Goal: Task Accomplishment & Management: Complete application form

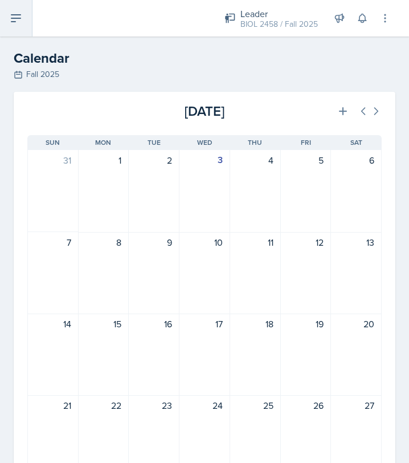
click at [27, 15] on button at bounding box center [16, 18] width 33 height 36
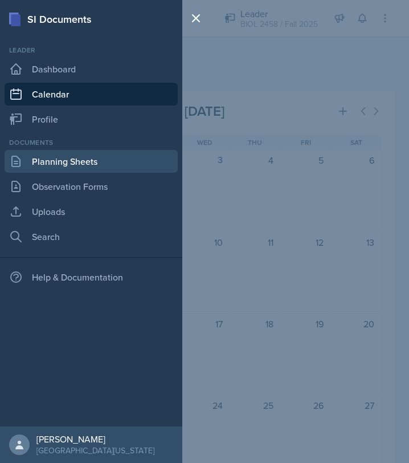
click at [66, 157] on link "Planning Sheets" at bounding box center [91, 161] width 173 height 23
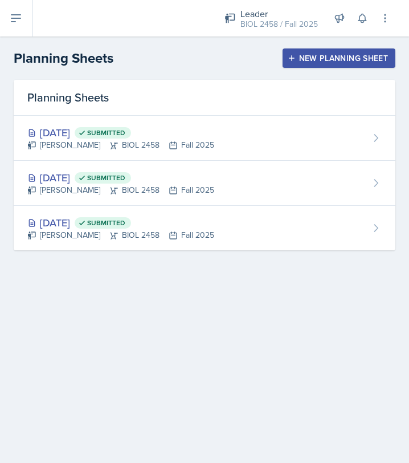
click at [312, 56] on div "New Planning Sheet" at bounding box center [339, 58] width 98 height 9
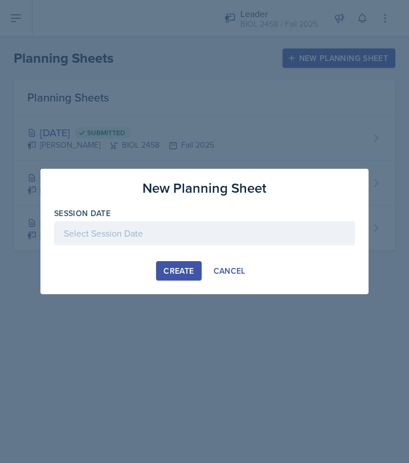
click at [195, 235] on div at bounding box center [204, 233] width 301 height 24
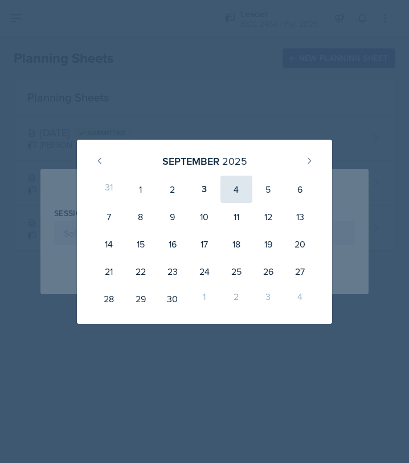
click at [237, 191] on div "4" at bounding box center [237, 189] width 32 height 27
type input "[DATE]"
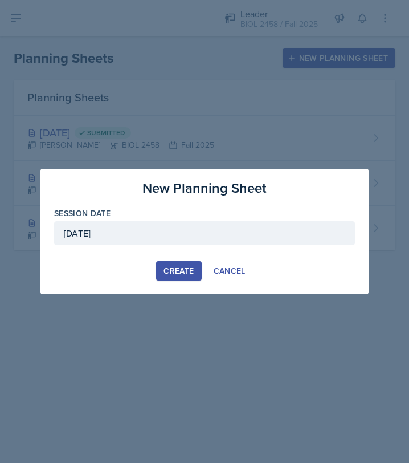
click at [191, 266] on div "Create" at bounding box center [179, 270] width 30 height 9
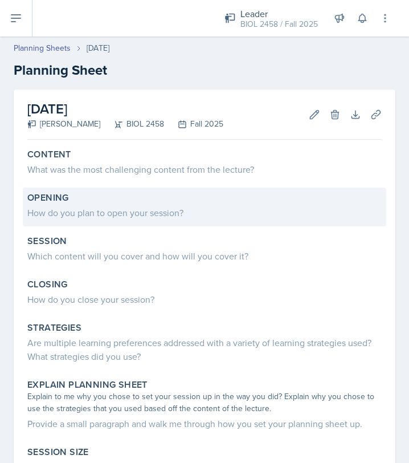
click at [112, 212] on div "How do you plan to open your session?" at bounding box center [204, 213] width 355 height 14
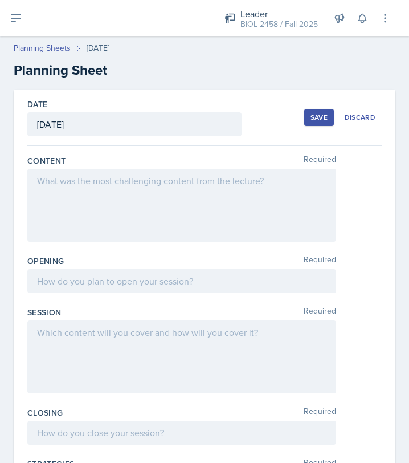
click at [120, 202] on div at bounding box center [181, 205] width 309 height 73
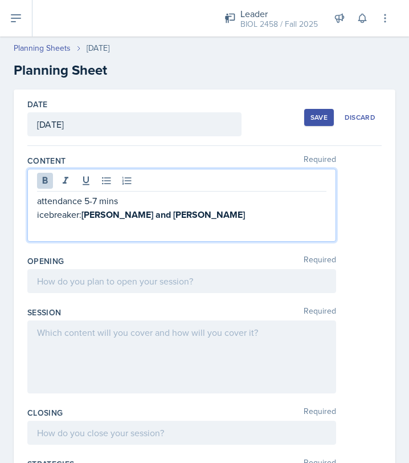
click at [95, 201] on p "attendance 5-7 mins" at bounding box center [182, 201] width 290 height 14
click at [170, 221] on p "icebreaker: [PERSON_NAME] and [PERSON_NAME]" at bounding box center [182, 215] width 290 height 14
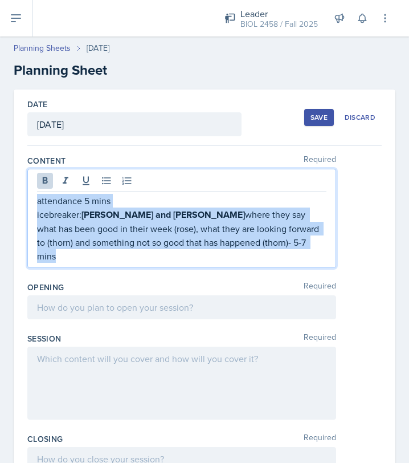
drag, startPoint x: 38, startPoint y: 205, endPoint x: 60, endPoint y: 259, distance: 58.6
click at [60, 259] on div "Content Required attendance 5 mins icebreaker: [PERSON_NAME] and [PERSON_NAME] …" at bounding box center [204, 214] width 355 height 127
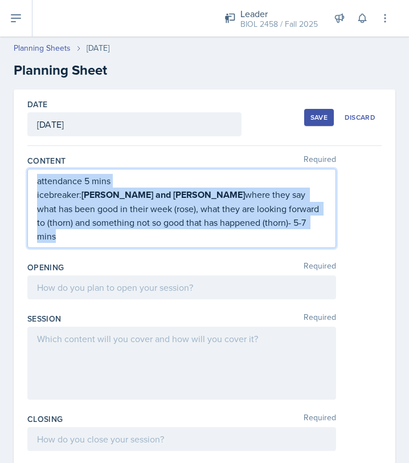
copy div "attendance 5 mins icebreaker: [PERSON_NAME] and [PERSON_NAME] where they say wh…"
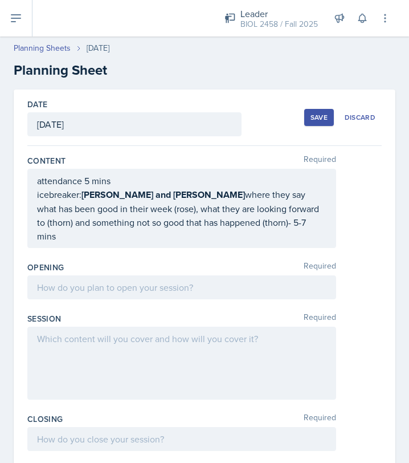
click at [84, 298] on div "Opening Required" at bounding box center [204, 282] width 355 height 51
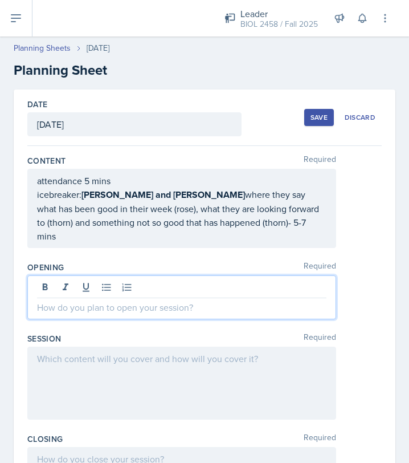
click at [93, 282] on div at bounding box center [181, 297] width 309 height 44
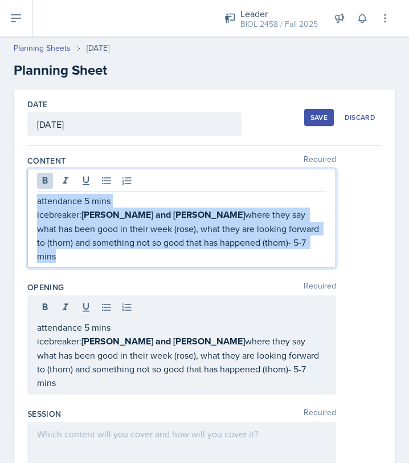
drag, startPoint x: 38, startPoint y: 181, endPoint x: 67, endPoint y: 262, distance: 86.8
click at [67, 262] on div "Content Required attendance 5 mins icebreaker: [PERSON_NAME] and [PERSON_NAME] …" at bounding box center [204, 214] width 355 height 127
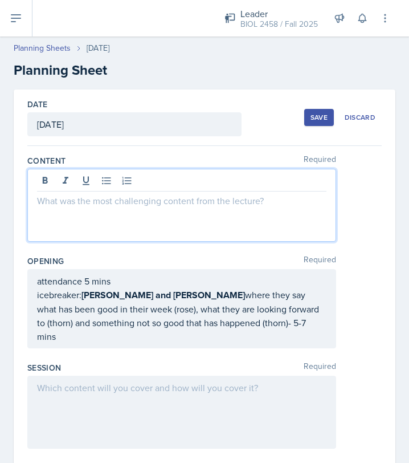
click at [136, 199] on p at bounding box center [182, 201] width 290 height 14
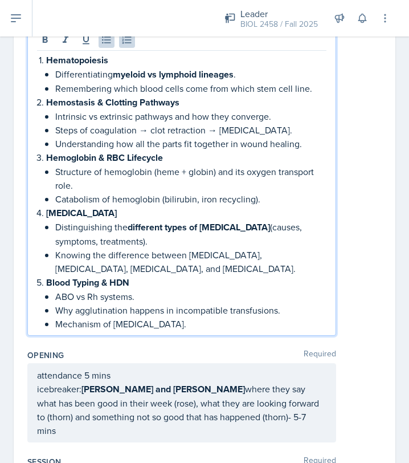
scroll to position [142, 0]
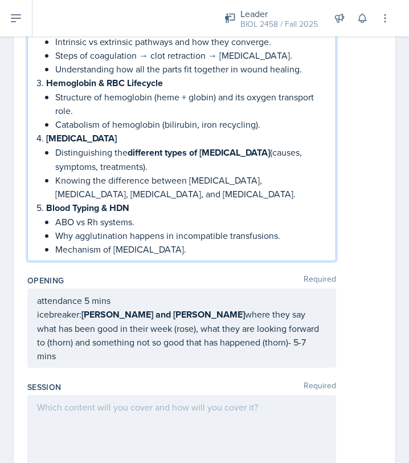
click at [173, 400] on p at bounding box center [182, 407] width 290 height 14
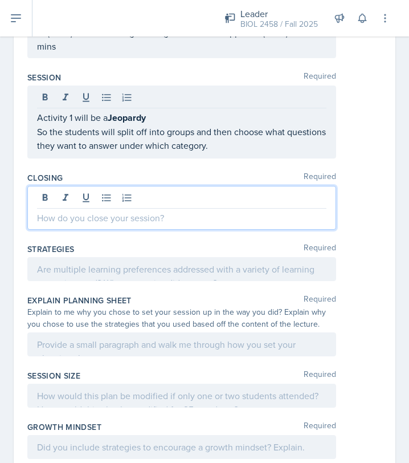
click at [157, 211] on p at bounding box center [182, 218] width 290 height 14
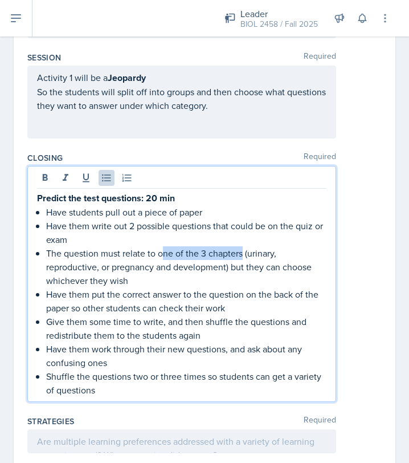
drag, startPoint x: 161, startPoint y: 238, endPoint x: 242, endPoint y: 239, distance: 81.0
click at [242, 246] on p "The question must relate to one of the 3 chapters (urinary, reproductive, or pr…" at bounding box center [186, 266] width 281 height 41
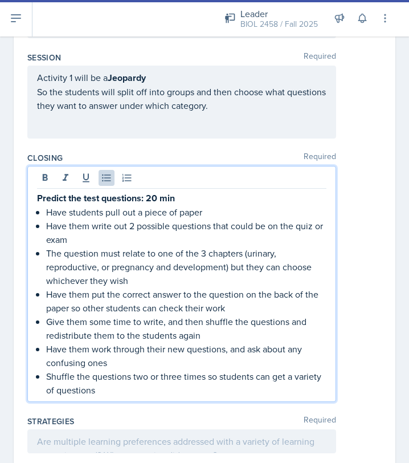
click at [166, 246] on p "The question must relate to one of the 3 chapters (urinary, reproductive, or pr…" at bounding box center [186, 266] width 281 height 41
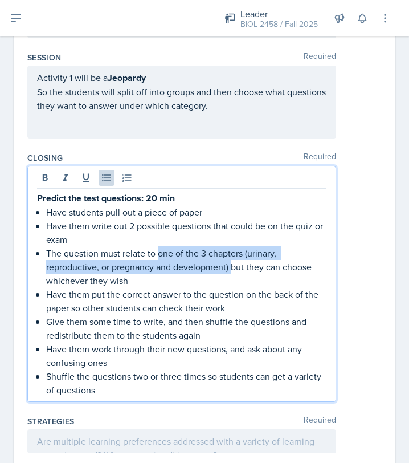
drag, startPoint x: 159, startPoint y: 236, endPoint x: 231, endPoint y: 255, distance: 74.8
click at [231, 255] on p "The question must relate to one of the 3 chapters (urinary, reproductive, or pr…" at bounding box center [186, 266] width 281 height 41
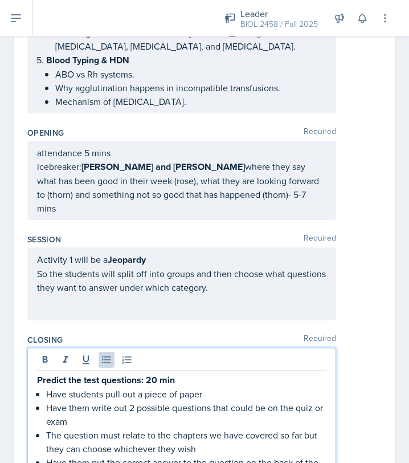
scroll to position [315, 0]
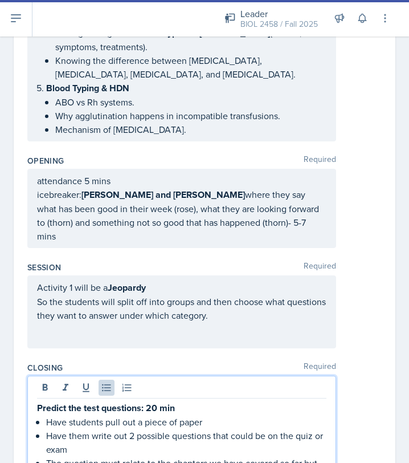
click at [217, 302] on p "So the students will split off into groups and then choose what questions they …" at bounding box center [182, 308] width 290 height 27
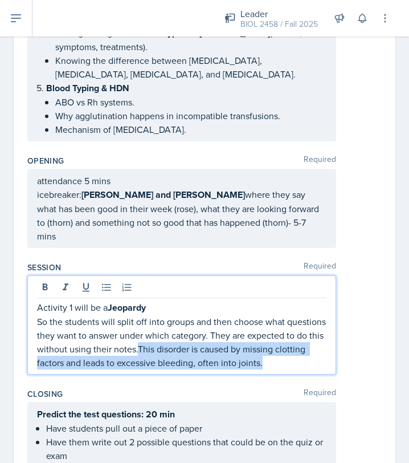
drag, startPoint x: 138, startPoint y: 335, endPoint x: 271, endPoint y: 353, distance: 134.0
click at [271, 353] on div "Activity 1 will be a Jeopardy So the students will split off into groups and th…" at bounding box center [181, 324] width 309 height 99
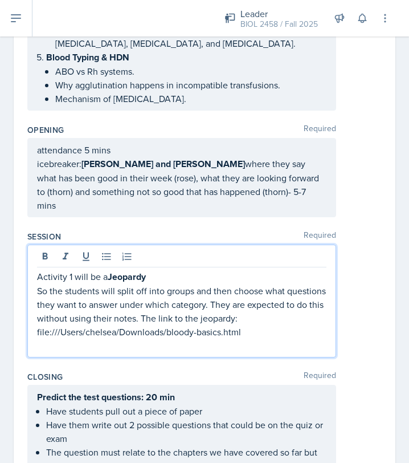
scroll to position [355, 0]
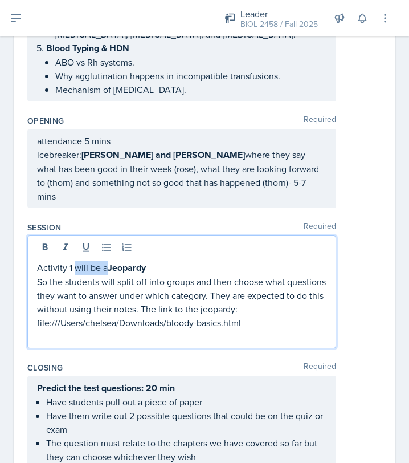
drag, startPoint x: 107, startPoint y: 255, endPoint x: 76, endPoint y: 254, distance: 30.3
click at [76, 261] on p "Activity 1 will be a Jeopardy" at bounding box center [182, 268] width 290 height 14
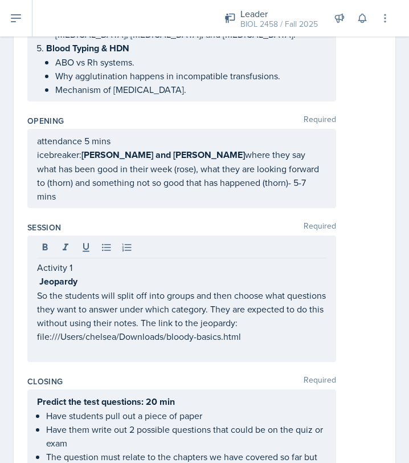
click at [116, 343] on div "Activity 1 Jeopardy So the students will split off into groups and then choose …" at bounding box center [181, 298] width 309 height 127
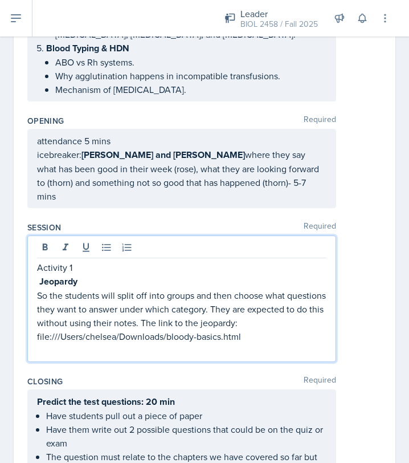
click at [274, 343] on p at bounding box center [182, 350] width 290 height 14
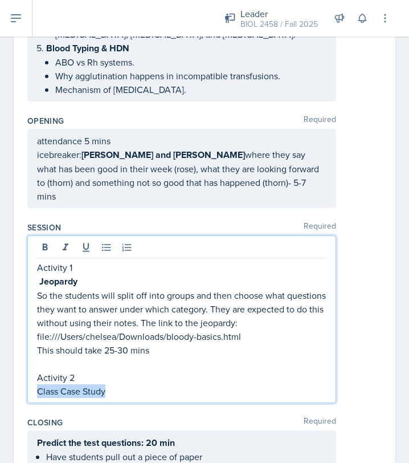
drag, startPoint x: 38, startPoint y: 376, endPoint x: 105, endPoint y: 379, distance: 67.9
click at [105, 384] on p "Class Case Study" at bounding box center [182, 391] width 290 height 14
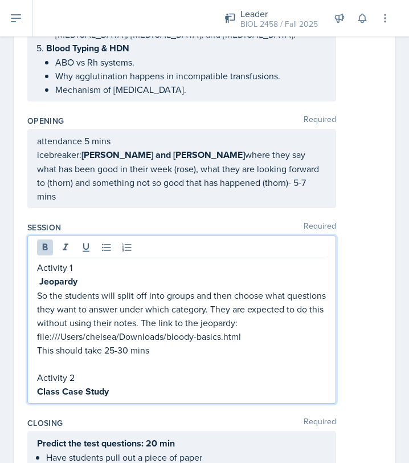
click at [129, 384] on p "Class Case Study" at bounding box center [182, 391] width 290 height 14
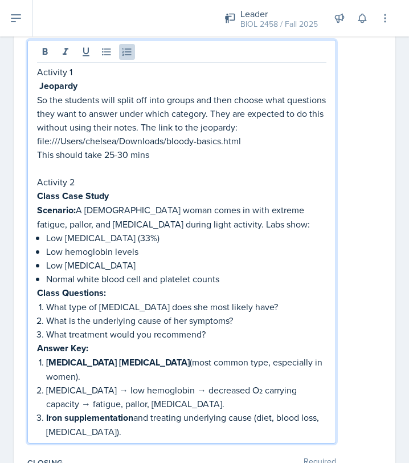
scroll to position [551, 0]
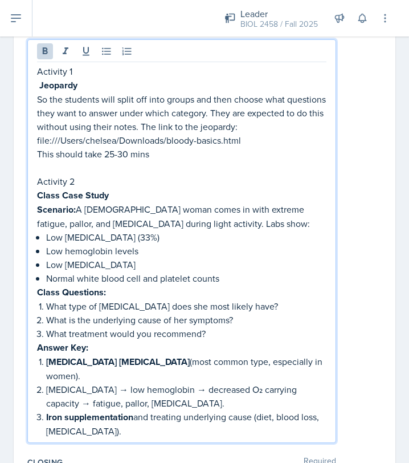
click at [73, 203] on strong "Scenario:" at bounding box center [56, 209] width 39 height 13
click at [126, 410] on p "Iron supplementation and treating underlying cause (diet, blood loss, [MEDICAL_…" at bounding box center [186, 424] width 281 height 28
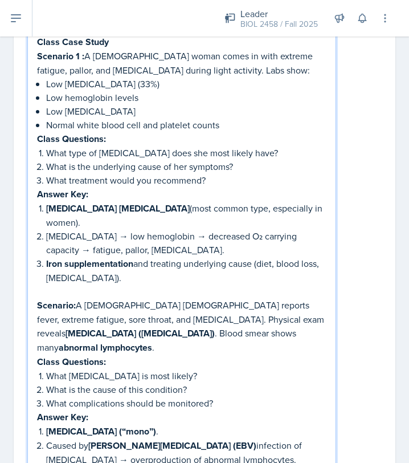
scroll to position [706, 0]
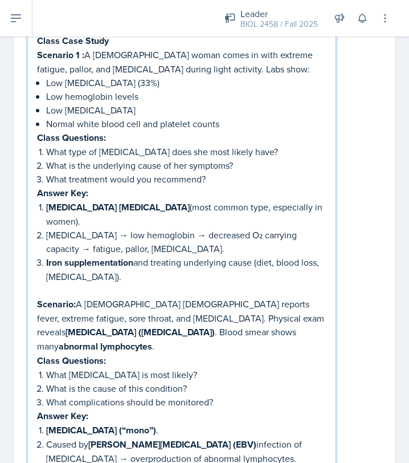
click at [74, 298] on strong "Scenario:" at bounding box center [56, 304] width 39 height 13
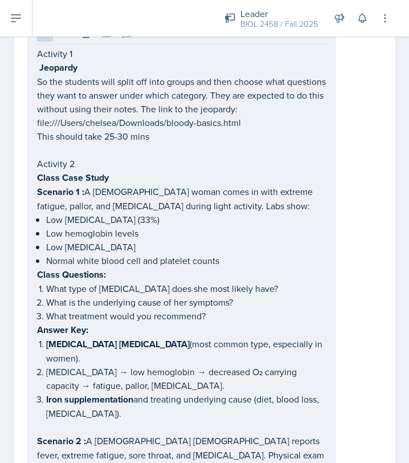
scroll to position [514, 0]
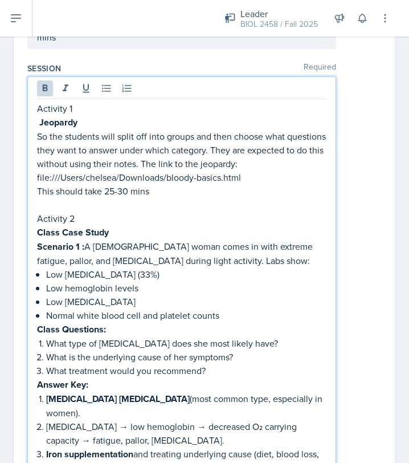
click at [115, 225] on p "Class Case Study" at bounding box center [182, 232] width 290 height 14
click at [109, 225] on p "Class Case Study" at bounding box center [182, 232] width 290 height 14
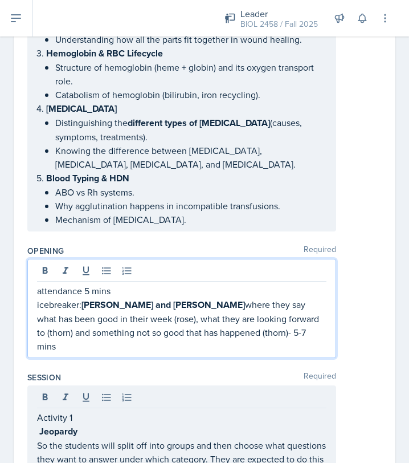
click at [91, 284] on p "attendance 5 mins" at bounding box center [182, 291] width 290 height 14
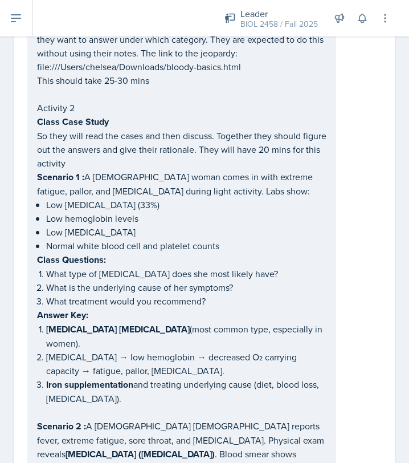
scroll to position [645, 0]
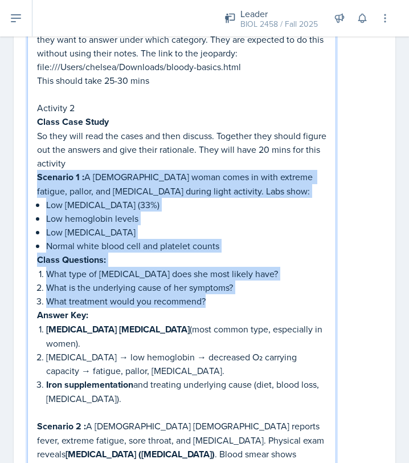
drag, startPoint x: 36, startPoint y: 162, endPoint x: 224, endPoint y: 277, distance: 219.6
click at [224, 277] on div "Activity 1 Jeopardy So the students will split off into groups and then choose …" at bounding box center [182, 303] width 290 height 624
copy div "Scenario 1 : A [DEMOGRAPHIC_DATA] woman comes in with extreme fatigue, pallor, …"
click at [274, 281] on p "What is the underlying cause of her symptoms?" at bounding box center [186, 288] width 281 height 14
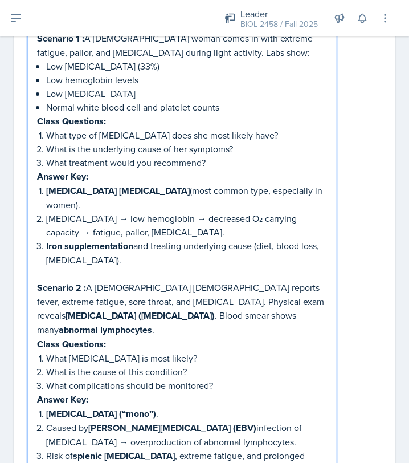
scroll to position [839, 0]
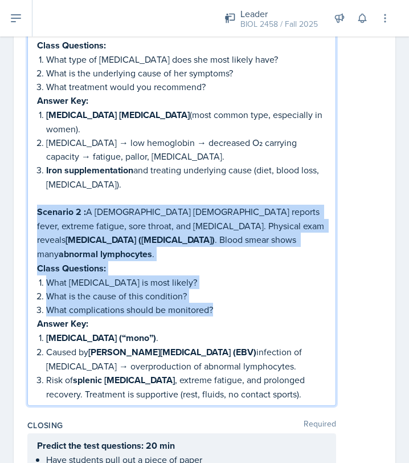
drag, startPoint x: 39, startPoint y: 181, endPoint x: 238, endPoint y: 266, distance: 216.4
click at [238, 266] on div "Activity 1 Jeopardy So the students will split off into groups and then choose …" at bounding box center [182, 88] width 290 height 624
copy div "Scenario 2 : A [DEMOGRAPHIC_DATA] [DEMOGRAPHIC_DATA] reports fever, extreme fat…"
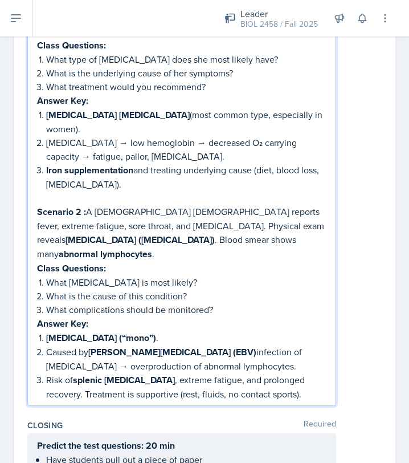
click at [342, 170] on div "Activity 1 Jeopardy So the students will split off into groups and then choose …" at bounding box center [204, 78] width 355 height 655
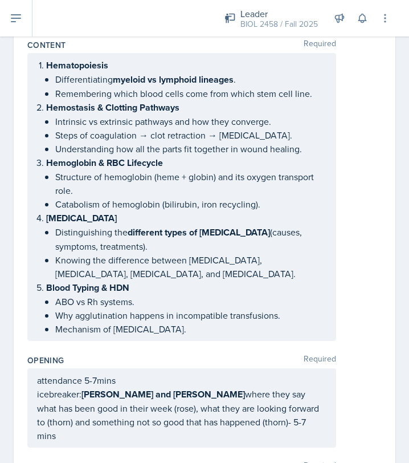
scroll to position [0, 0]
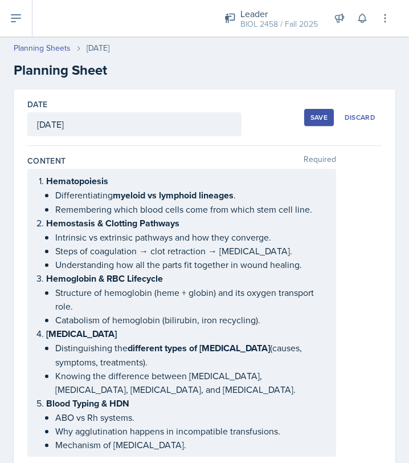
click at [316, 119] on div "Save" at bounding box center [319, 117] width 17 height 9
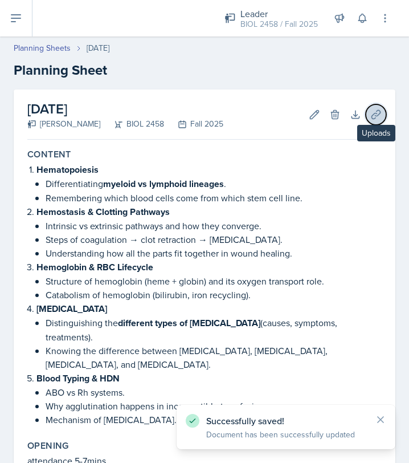
click at [373, 114] on icon at bounding box center [376, 114] width 11 height 11
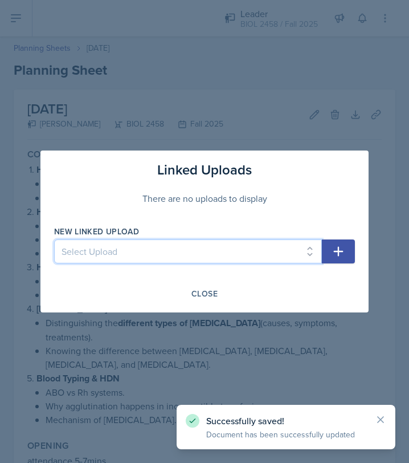
click at [293, 250] on select "Select Upload" at bounding box center [188, 251] width 268 height 24
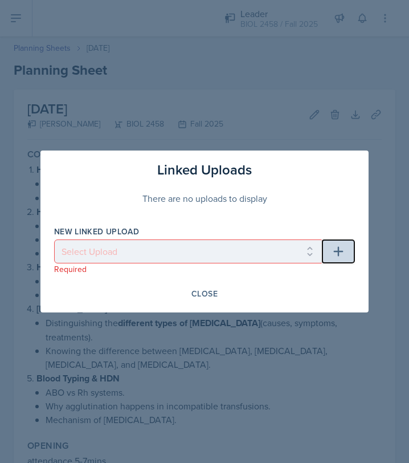
click at [341, 252] on icon "button" at bounding box center [339, 252] width 10 height 10
click at [341, 230] on div "New Linked Upload Select Upload Required" at bounding box center [204, 250] width 301 height 49
click at [222, 292] on button "Close" at bounding box center [204, 293] width 41 height 19
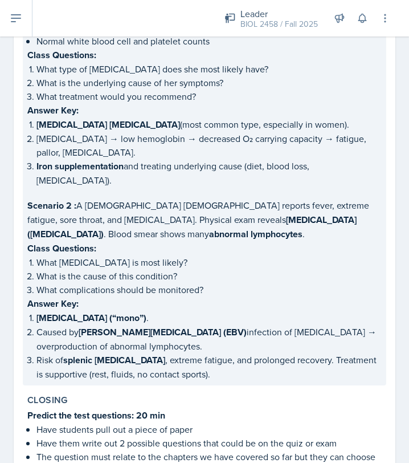
scroll to position [795, 0]
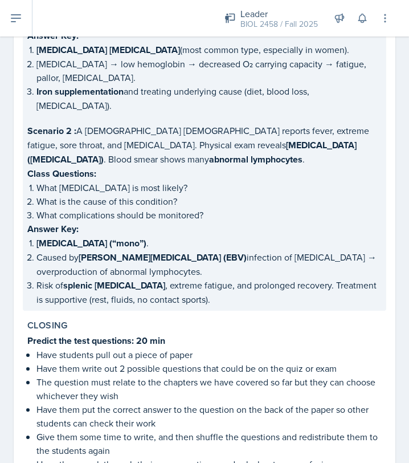
click at [233, 278] on p "Risk of splenic [MEDICAL_DATA] , extreme fatigue, and prolonged recovery. Treat…" at bounding box center [209, 292] width 346 height 28
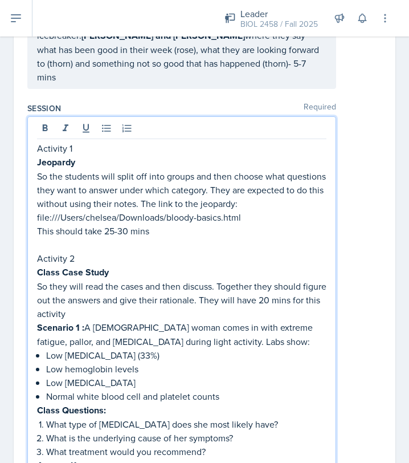
scroll to position [494, 0]
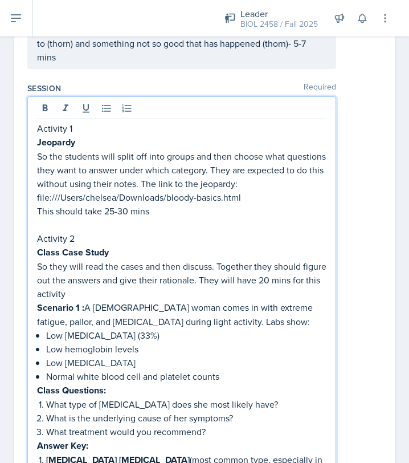
click at [147, 275] on p "So they will read the cases and then discuss. Together they should figure out t…" at bounding box center [182, 279] width 290 height 41
click at [224, 266] on p "So they will read the cases and then discuss. Together they should figure out t…" at bounding box center [182, 279] width 290 height 41
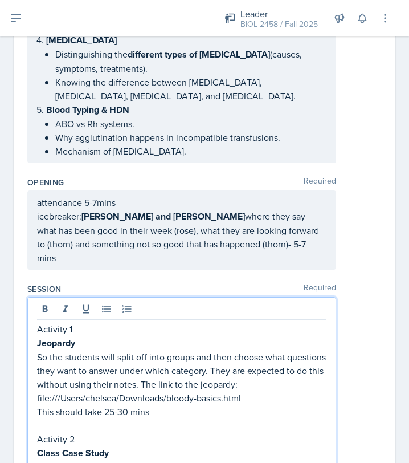
click at [273, 231] on p "icebreaker: [PERSON_NAME] and [PERSON_NAME] where they say what has been good i…" at bounding box center [182, 236] width 290 height 55
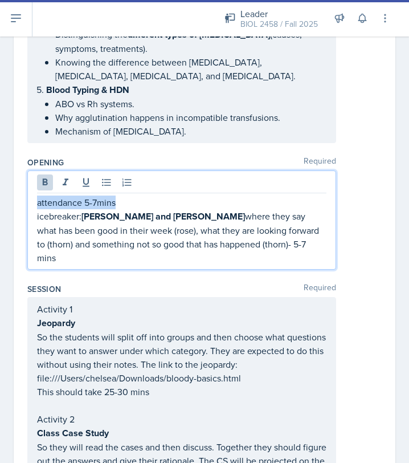
copy p "attendance 5-7mins"
click at [304, 240] on p "icebreaker: [PERSON_NAME] and [PERSON_NAME] where they say what has been good i…" at bounding box center [182, 236] width 290 height 55
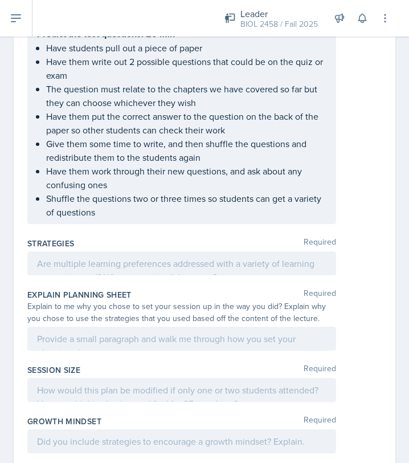
scroll to position [1270, 0]
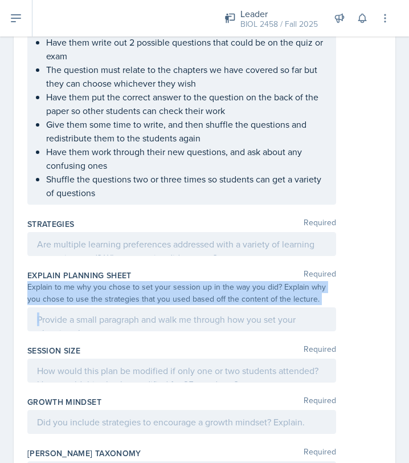
drag, startPoint x: 27, startPoint y: 238, endPoint x: 303, endPoint y: 258, distance: 276.7
click at [303, 265] on div "Explain Planning Sheet Required Explain to me why you chose to set your session…" at bounding box center [204, 302] width 355 height 75
copy div "Explain to me why you chose to set your session up in the way you did? Explain …"
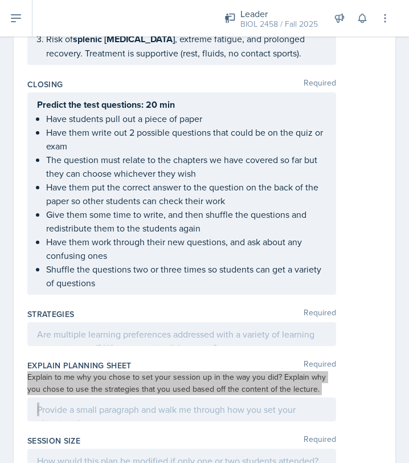
scroll to position [1134, 0]
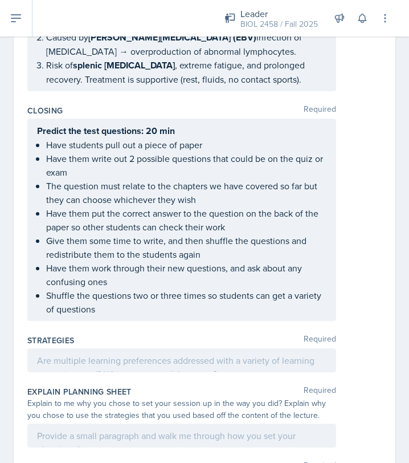
click at [232, 330] on div "Strategies Required" at bounding box center [204, 355] width 355 height 51
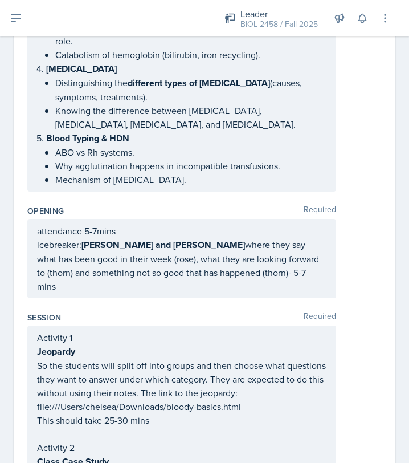
click at [241, 289] on div "Opening Required attendance 5-7mins icebreaker: [PERSON_NAME] and [PERSON_NAME]…" at bounding box center [204, 254] width 355 height 107
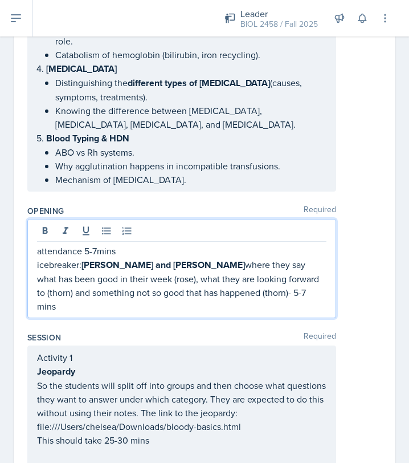
click at [259, 266] on p "icebreaker: [PERSON_NAME] and [PERSON_NAME] where they say what has been good i…" at bounding box center [182, 285] width 290 height 55
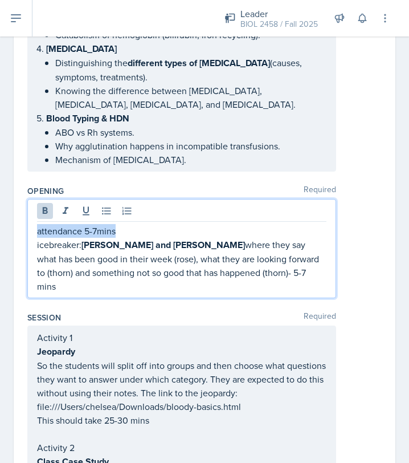
copy p "attendance 5-7mins"
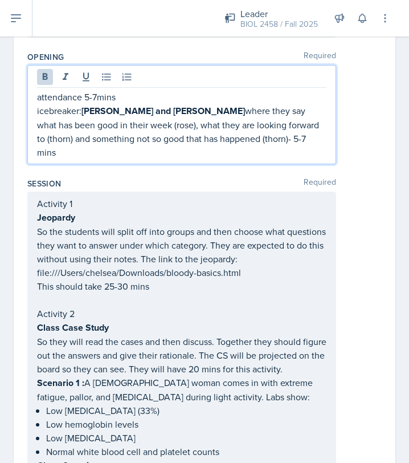
click at [239, 304] on p at bounding box center [182, 300] width 290 height 14
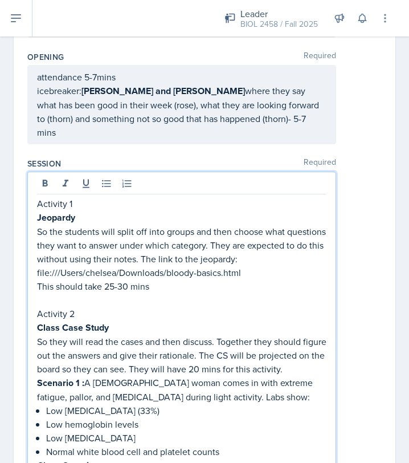
scroll to position [399, 0]
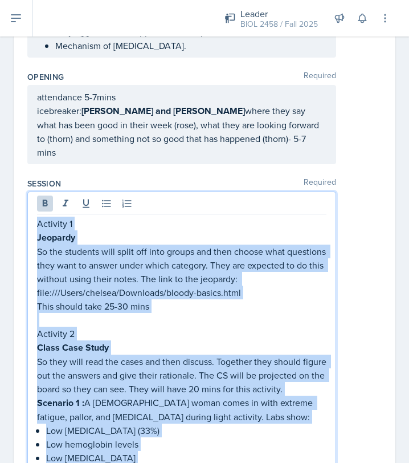
copy div "Loremips 4 Dolorsit Am con adipisci elit seddo eiu temp incidi utl etdo magnaa …"
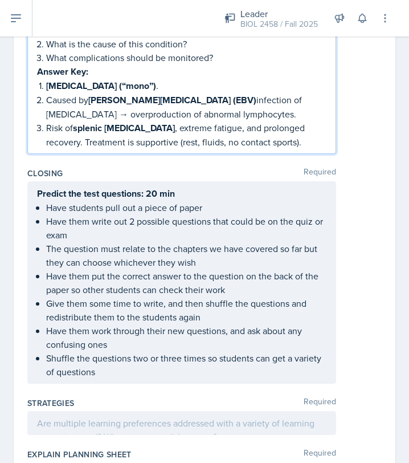
click at [243, 296] on p "Give them some time to write, and then shuffle the questions and redistribute t…" at bounding box center [186, 309] width 281 height 27
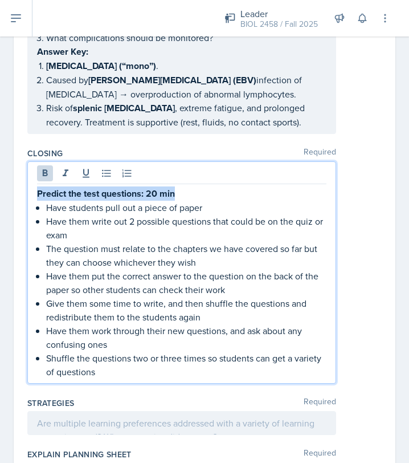
copy strong "Predict the test questions: 20 min"
click at [266, 338] on div "Closing Required Predict the test questions: 20 min Have students pull out a pi…" at bounding box center [204, 268] width 355 height 250
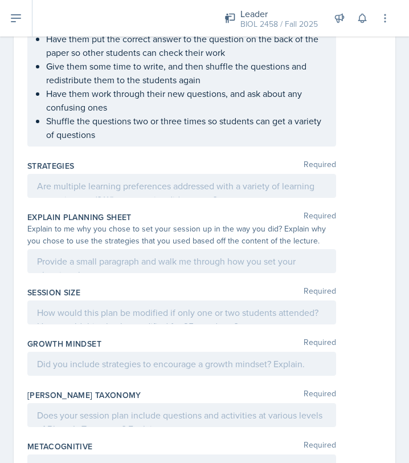
click at [289, 179] on p at bounding box center [182, 186] width 290 height 14
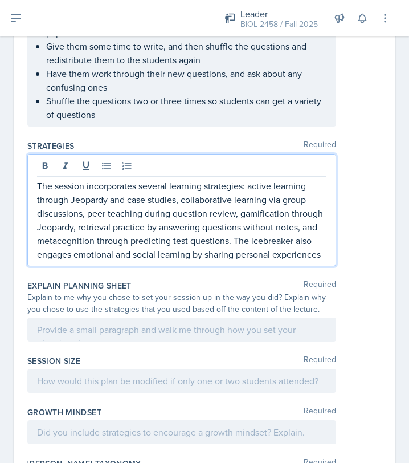
click at [127, 318] on div at bounding box center [181, 330] width 309 height 24
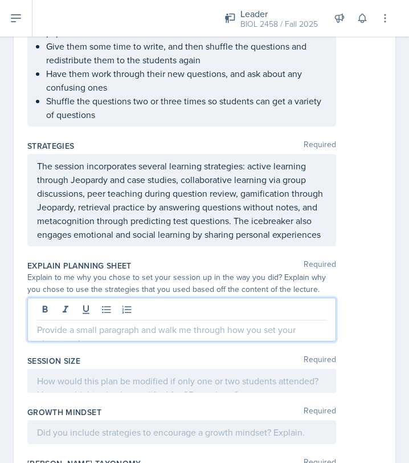
scroll to position [1309, 0]
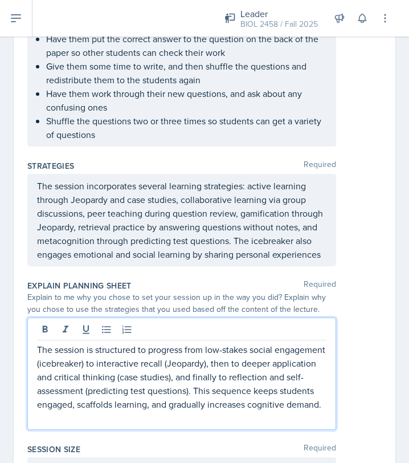
click at [119, 372] on p "The session is structured to progress from low-stakes social engagement (icebre…" at bounding box center [182, 377] width 290 height 68
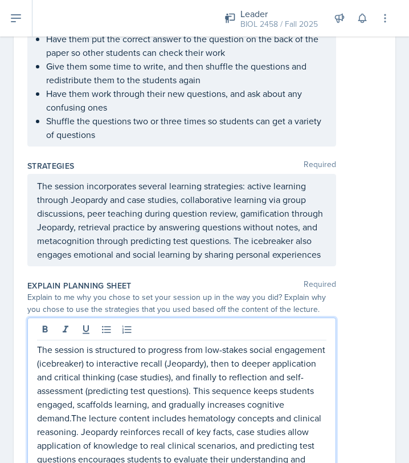
click at [72, 369] on p "The session is structured to progress from low-stakes social engagement (icebre…" at bounding box center [182, 418] width 290 height 151
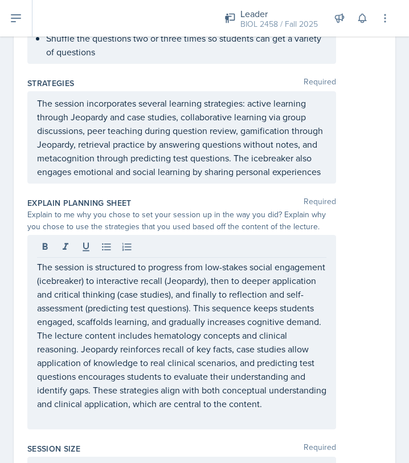
scroll to position [1561, 0]
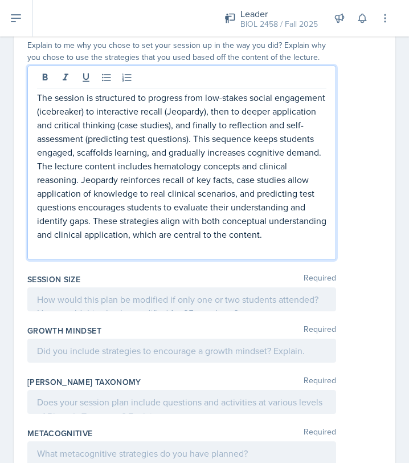
click at [192, 293] on p at bounding box center [182, 300] width 290 height 14
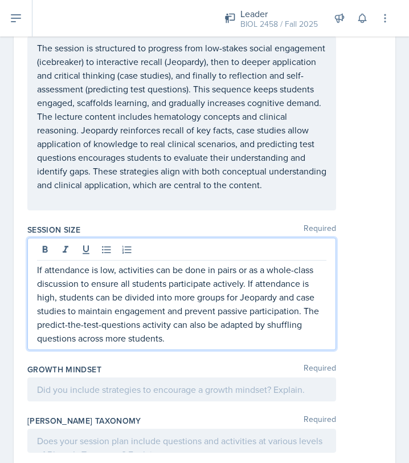
click at [253, 383] on p at bounding box center [182, 390] width 290 height 14
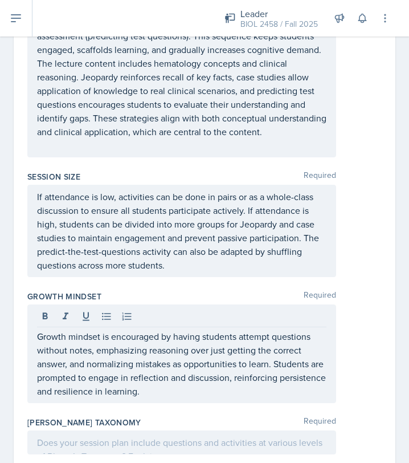
scroll to position [1684, 0]
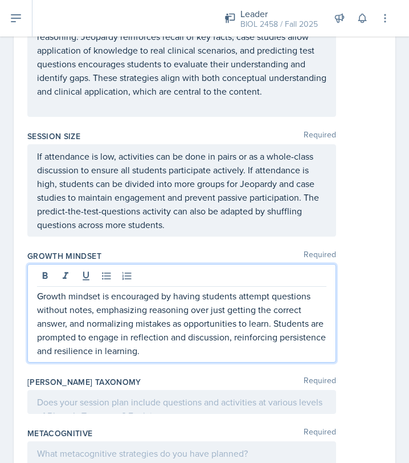
click at [181, 390] on div at bounding box center [181, 402] width 309 height 24
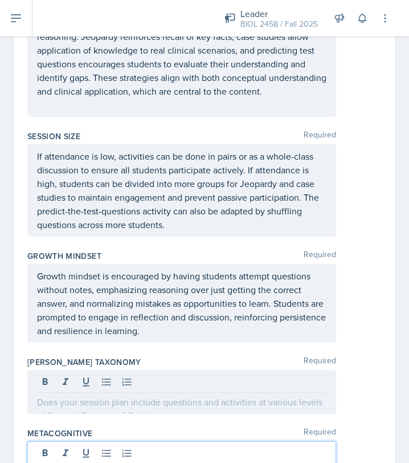
click at [159, 441] on div at bounding box center [181, 463] width 309 height 44
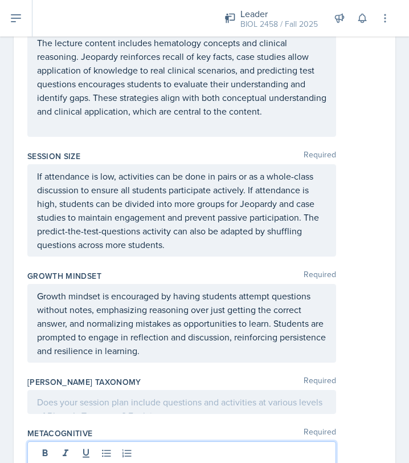
scroll to position [1704, 0]
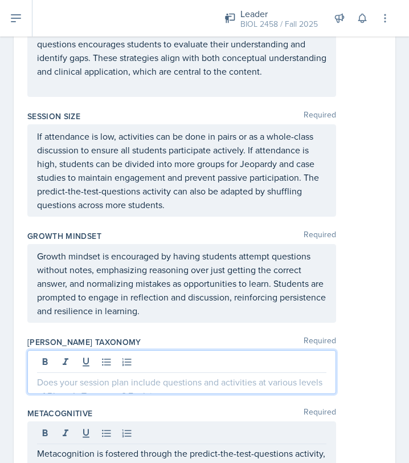
click at [298, 375] on p at bounding box center [182, 382] width 290 height 14
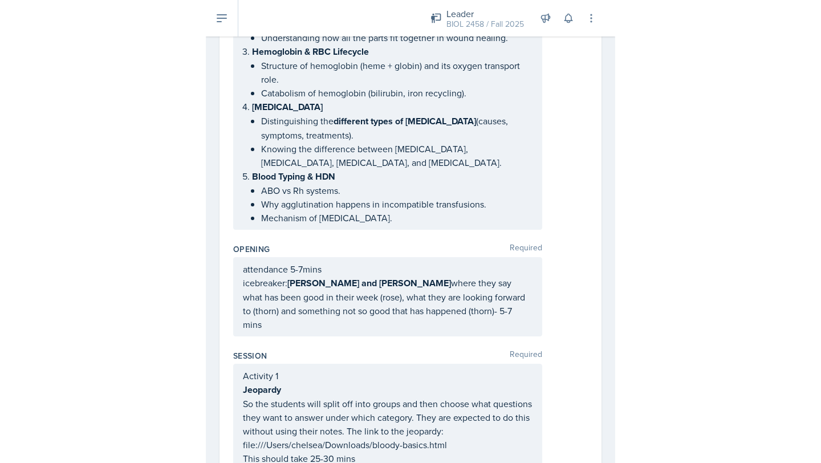
scroll to position [0, 0]
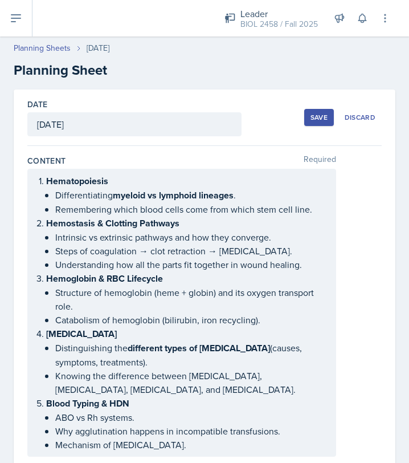
click at [322, 121] on div "Save" at bounding box center [319, 117] width 17 height 9
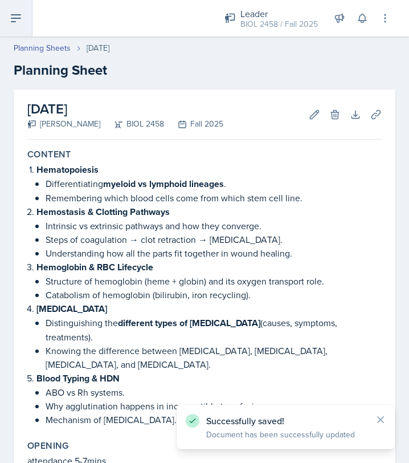
click at [17, 21] on icon at bounding box center [16, 18] width 14 height 14
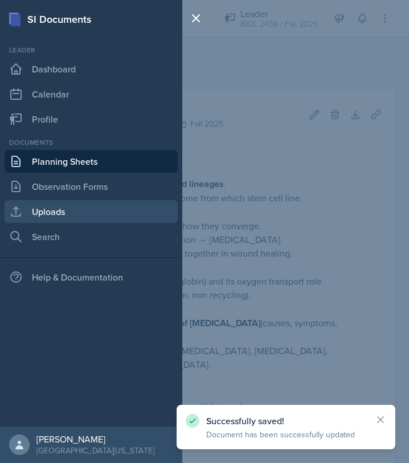
click at [56, 220] on link "Uploads" at bounding box center [91, 211] width 173 height 23
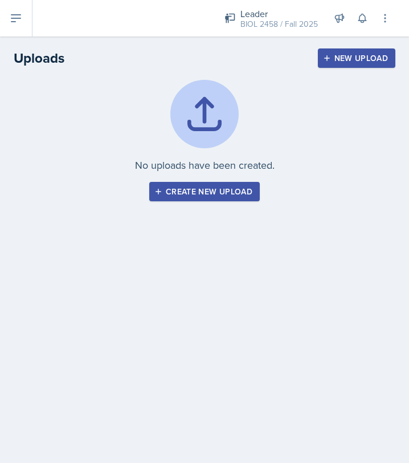
click at [211, 199] on button "Create new upload" at bounding box center [204, 191] width 111 height 19
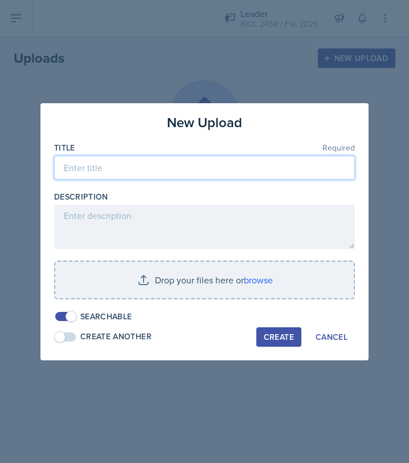
click at [210, 170] on input at bounding box center [204, 168] width 301 height 24
type input "08/04 session"
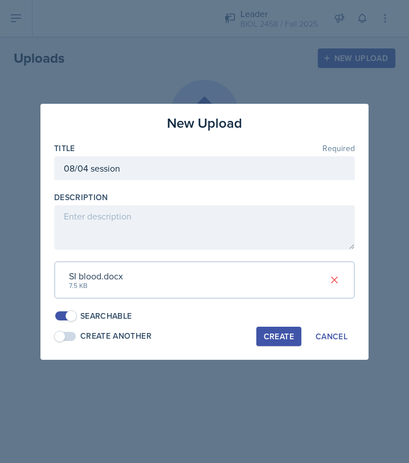
click at [274, 336] on div "Create" at bounding box center [279, 336] width 30 height 9
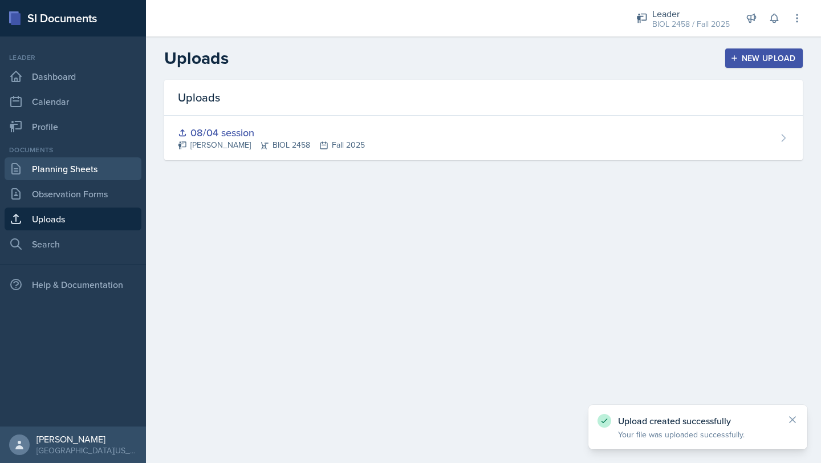
click at [96, 174] on link "Planning Sheets" at bounding box center [73, 168] width 137 height 23
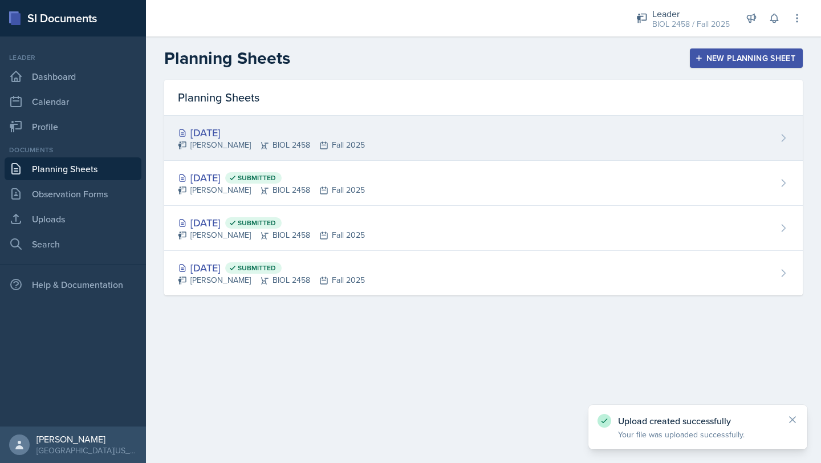
click at [230, 136] on div "[DATE]" at bounding box center [271, 132] width 187 height 15
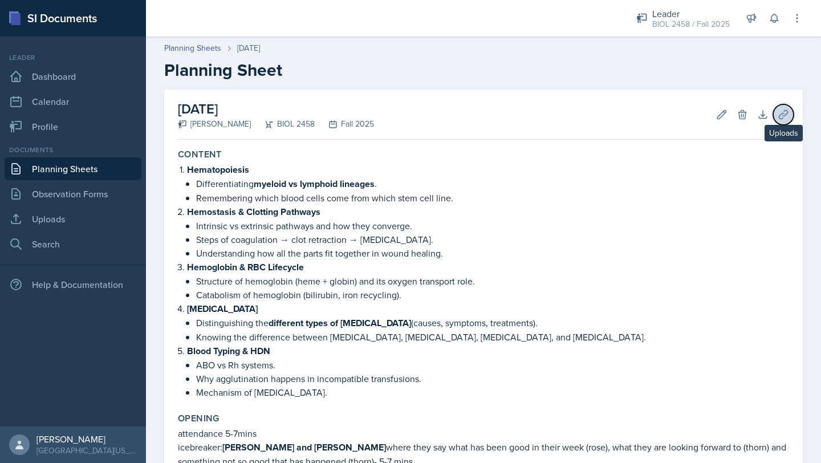
click at [409, 119] on icon at bounding box center [783, 114] width 11 height 11
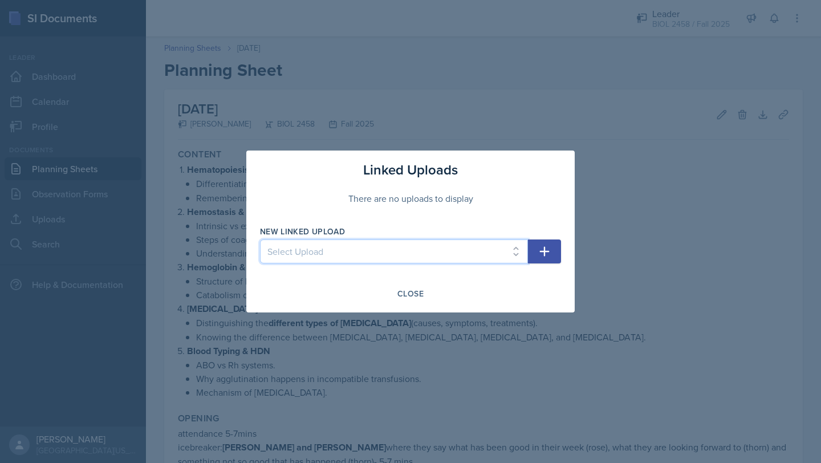
click at [409, 258] on select "Select Upload 08/04 session" at bounding box center [394, 251] width 268 height 24
select select "f5cfa0ce-f1f3-419f-8f24-9310b4c7d345"
click at [260, 239] on select "Select Upload 08/04 session" at bounding box center [394, 251] width 268 height 24
click at [409, 255] on button "button" at bounding box center [544, 251] width 33 height 24
select select
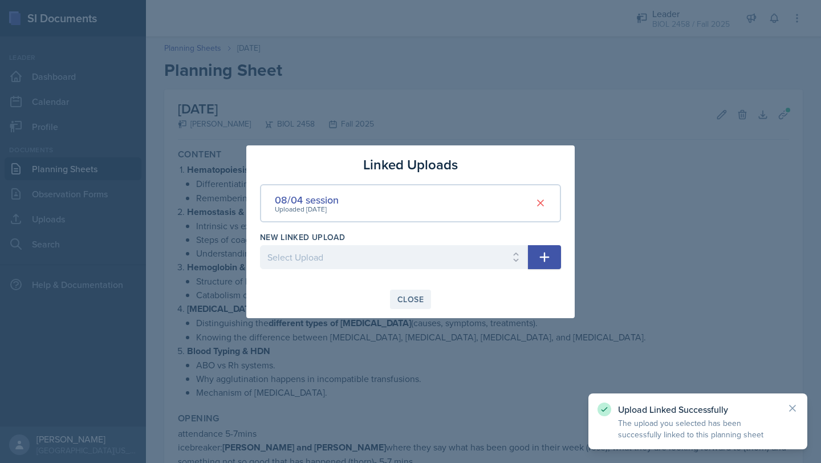
click at [409, 299] on div "Close" at bounding box center [410, 299] width 26 height 9
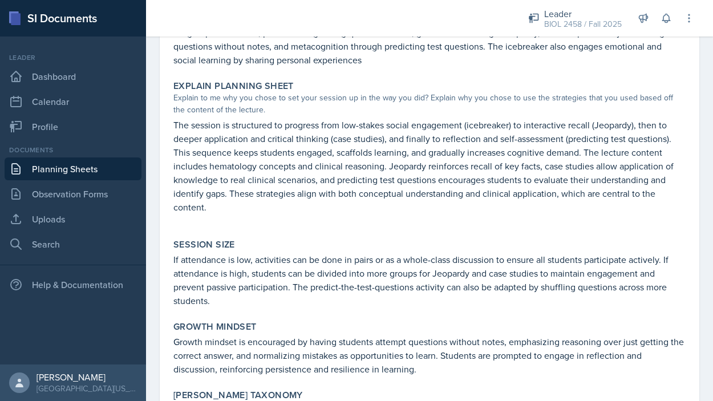
scroll to position [1312, 0]
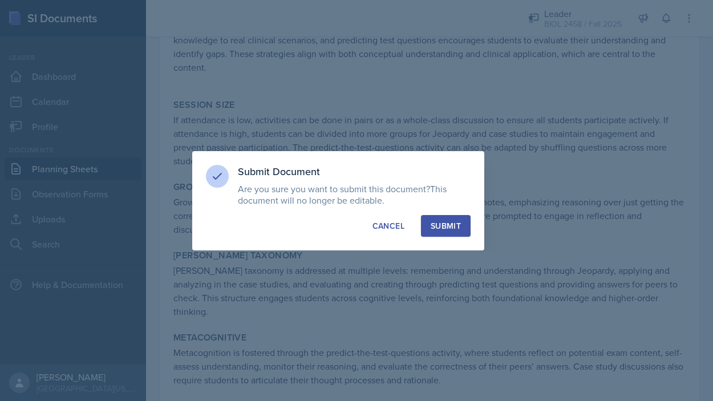
click at [409, 221] on div "Submit" at bounding box center [445, 225] width 30 height 11
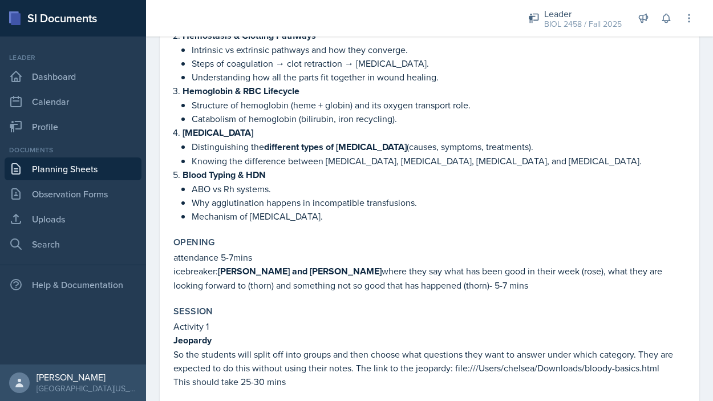
scroll to position [0, 0]
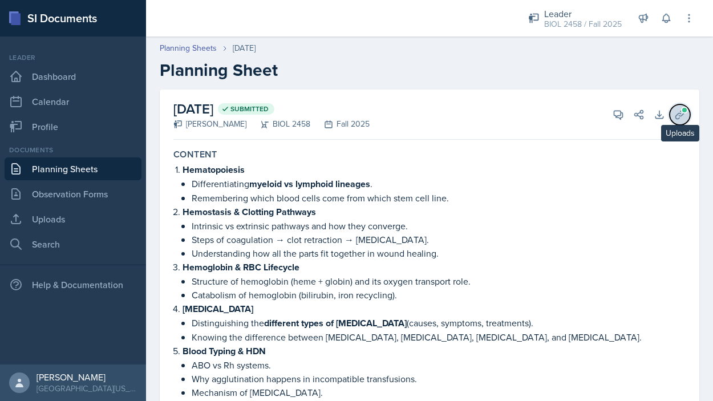
click at [409, 120] on button "Uploads" at bounding box center [679, 114] width 21 height 21
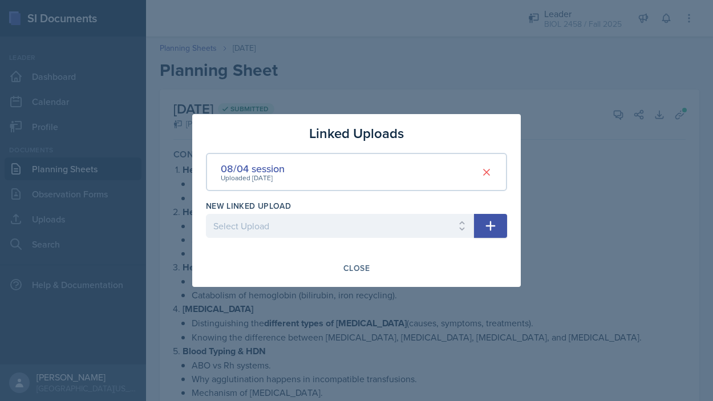
click at [409, 128] on div at bounding box center [356, 200] width 713 height 401
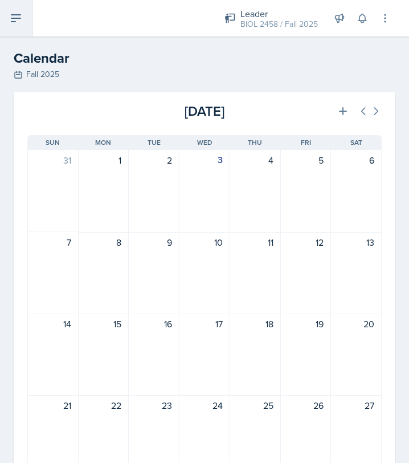
click at [15, 18] on icon at bounding box center [15, 18] width 9 height 7
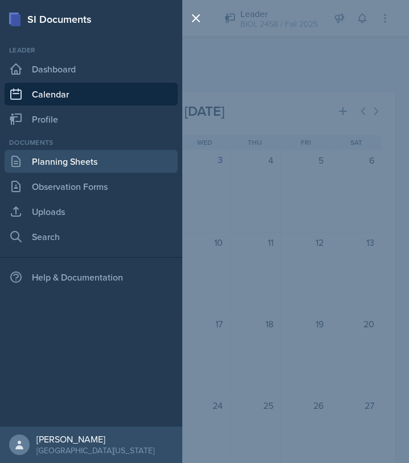
click at [78, 160] on link "Planning Sheets" at bounding box center [91, 161] width 173 height 23
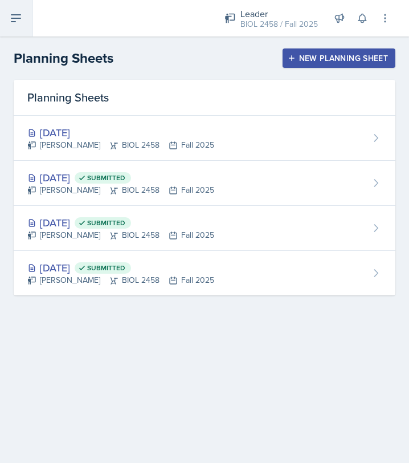
click at [14, 23] on icon at bounding box center [16, 18] width 14 height 14
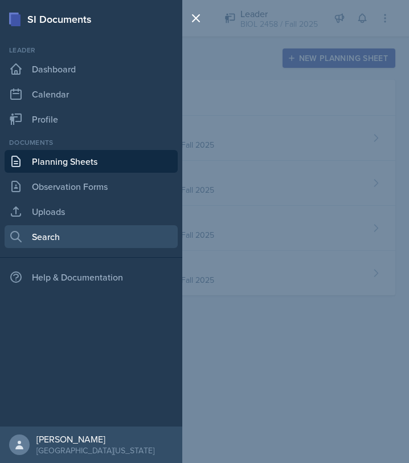
click at [48, 227] on link "Search" at bounding box center [91, 236] width 173 height 23
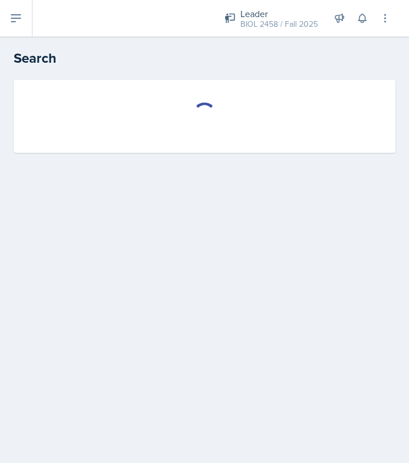
select select "all"
select select "1"
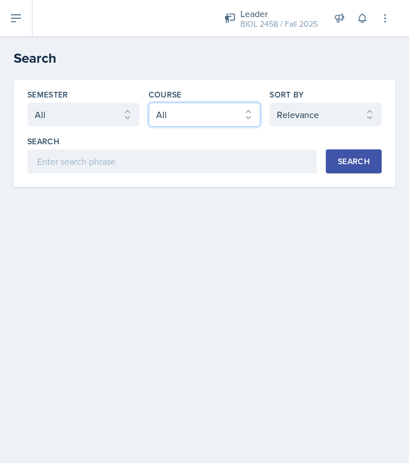
click at [186, 110] on select "Select course All ASTR 1345 BIOL 1345 BIOL 1441 BIOL 1442 BIOL 2300 BIOL 2444 B…" at bounding box center [205, 115] width 112 height 24
select select "64c40ee9-e94f-4536-a56d-7bcc02dd304b"
click at [149, 103] on select "Select course All ASTR 1345 BIOL 1345 BIOL 1441 BIOL 1442 BIOL 2300 BIOL 2444 B…" at bounding box center [205, 115] width 112 height 24
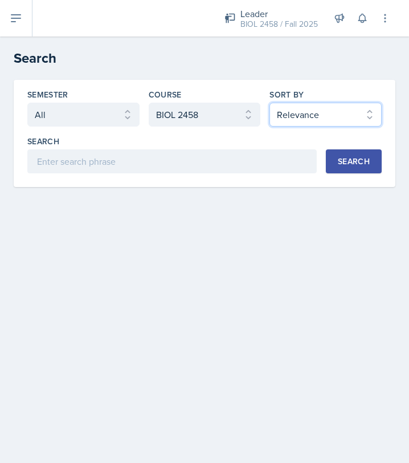
click at [349, 113] on select "Select sort by Relevance Document Date (Asc) Document Date (Desc)" at bounding box center [326, 115] width 112 height 24
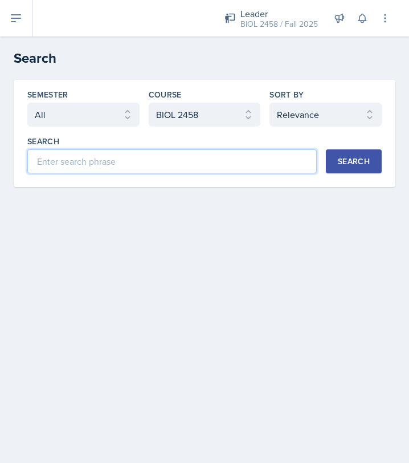
click at [267, 160] on input at bounding box center [172, 161] width 290 height 24
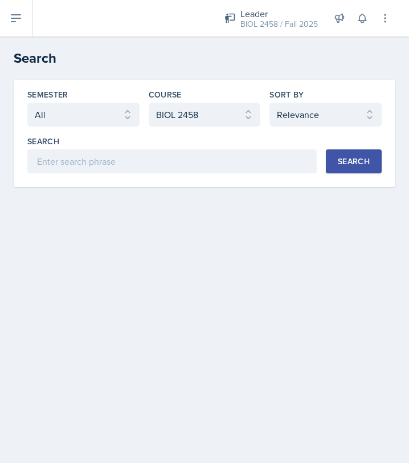
click at [354, 163] on div "Search" at bounding box center [354, 161] width 32 height 9
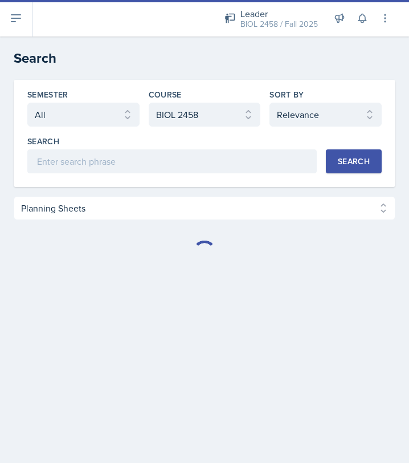
select select "Planning Sheets (101)"
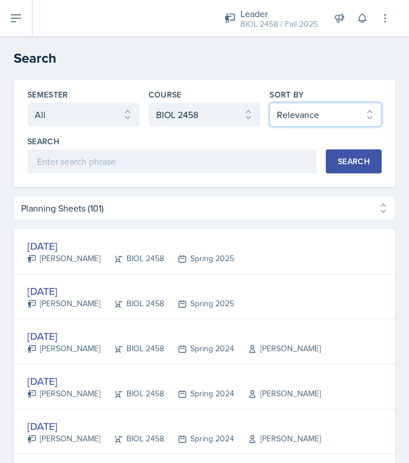
click at [351, 119] on select "Select sort by Relevance Document Date (Asc) Document Date (Desc)" at bounding box center [326, 115] width 112 height 24
select select "3"
click at [270, 103] on select "Select sort by Relevance Document Date (Asc) Document Date (Desc)" at bounding box center [326, 115] width 112 height 24
click at [352, 166] on div "Search" at bounding box center [354, 161] width 32 height 9
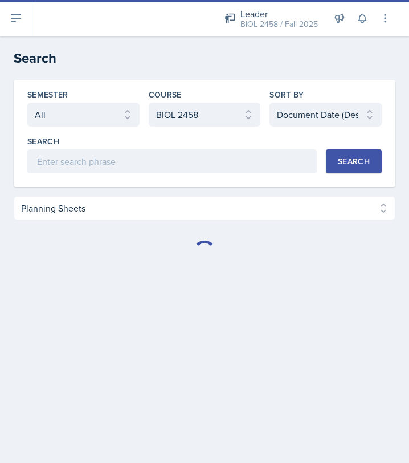
select select "Planning Sheets (101)"
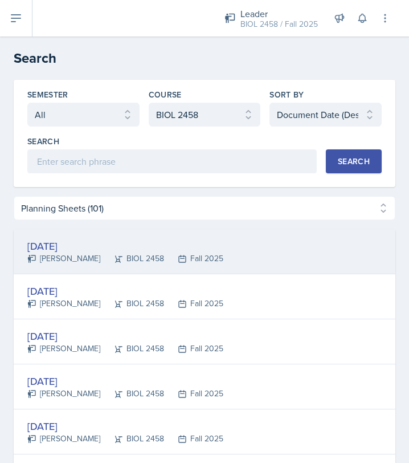
click at [88, 245] on div "[DATE]" at bounding box center [125, 245] width 196 height 15
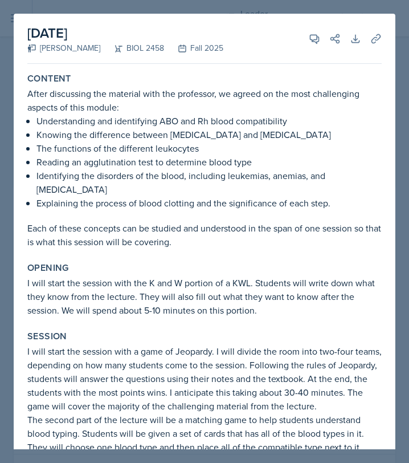
click at [398, 17] on div at bounding box center [204, 231] width 409 height 463
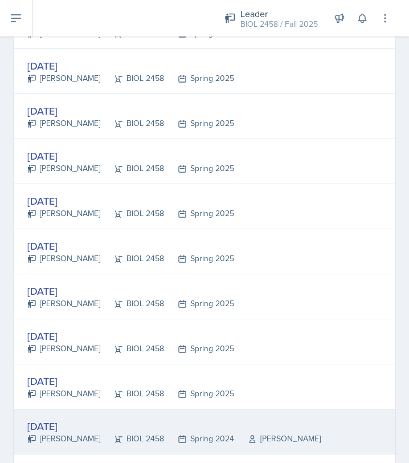
scroll to position [1261, 0]
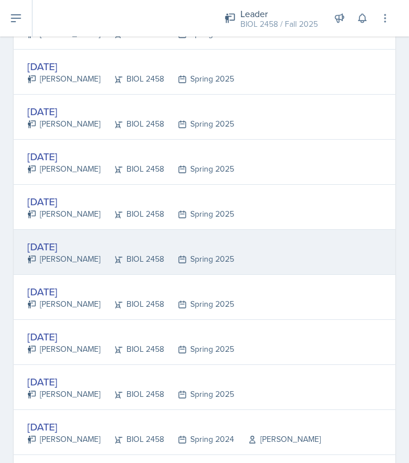
click at [78, 244] on div "Feb 3rd, 2025" at bounding box center [130, 246] width 207 height 15
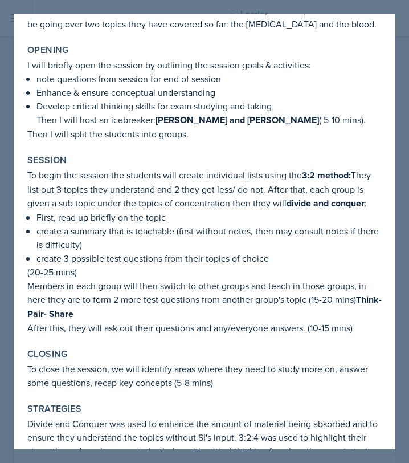
scroll to position [0, 0]
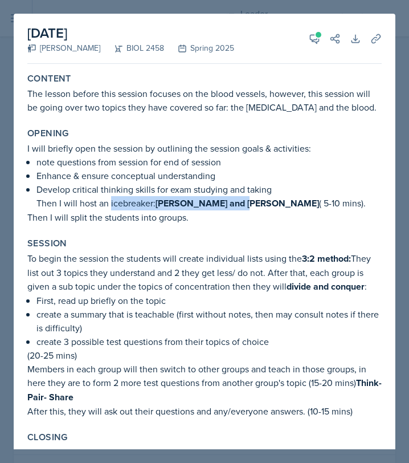
drag, startPoint x: 111, startPoint y: 204, endPoint x: 239, endPoint y: 204, distance: 128.3
click at [239, 204] on p "Then I will host an icebreaker: rose, bud and thorn ( 5-10 mins)." at bounding box center [209, 203] width 346 height 14
copy p "icebreaker: rose, bud and thorn"
click at [399, 73] on div at bounding box center [204, 231] width 409 height 463
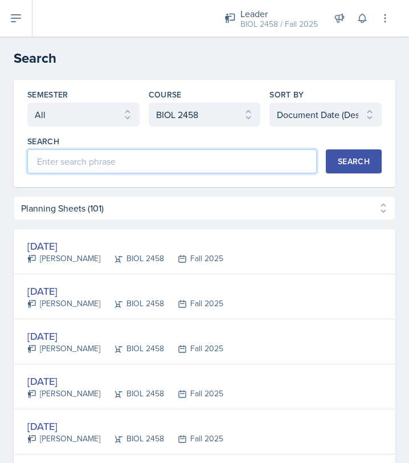
click at [151, 166] on input at bounding box center [172, 161] width 290 height 24
type input "jeopardy"
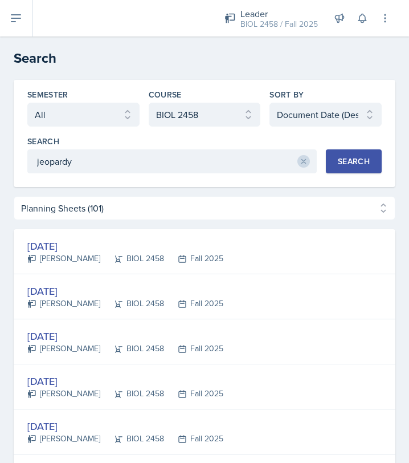
click at [377, 164] on button "Search" at bounding box center [354, 161] width 56 height 24
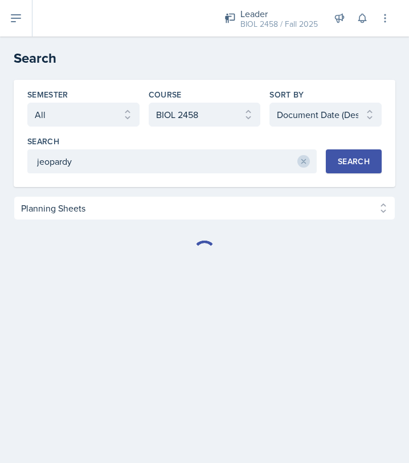
select select "Planning Sheets (6)"
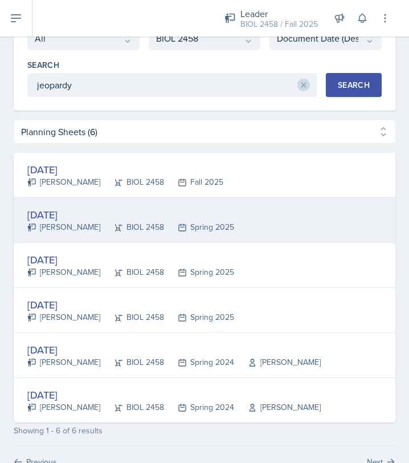
scroll to position [87, 0]
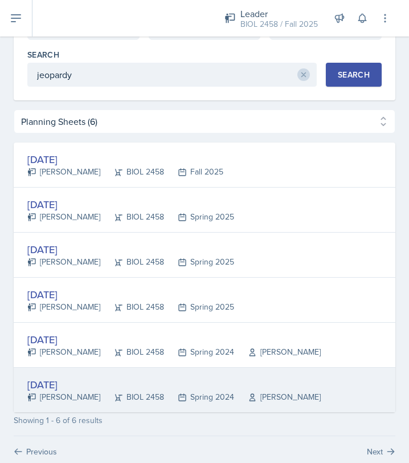
click at [318, 388] on div "Apr 2nd, 2024 Ryleigh Clifford BIOL 2458 Spring 2024 Dr. Pollock" at bounding box center [205, 390] width 382 height 44
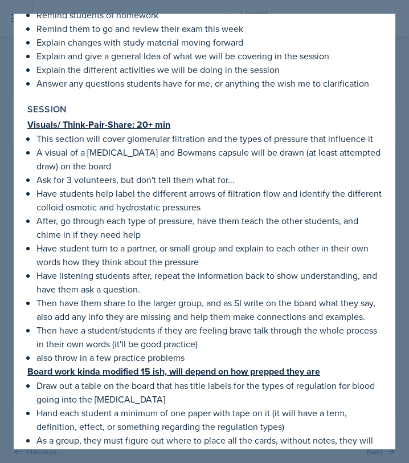
scroll to position [0, 0]
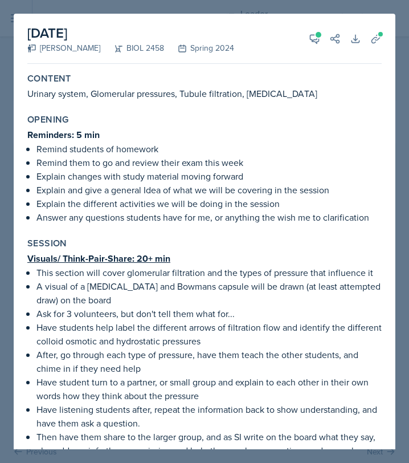
click at [400, 42] on div at bounding box center [204, 231] width 409 height 463
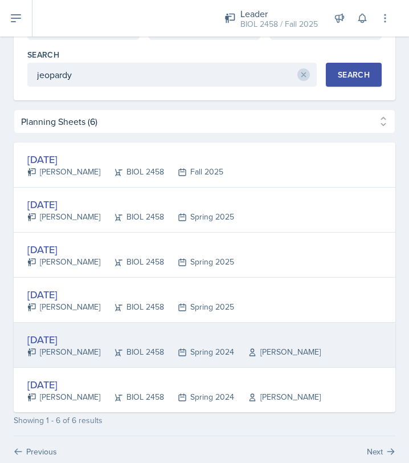
click at [87, 338] on div "Apr 25th, 2024" at bounding box center [174, 339] width 294 height 15
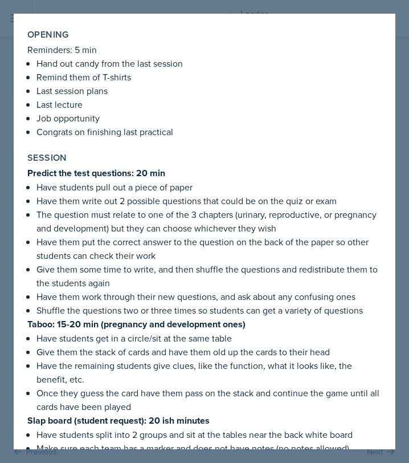
scroll to position [84, 0]
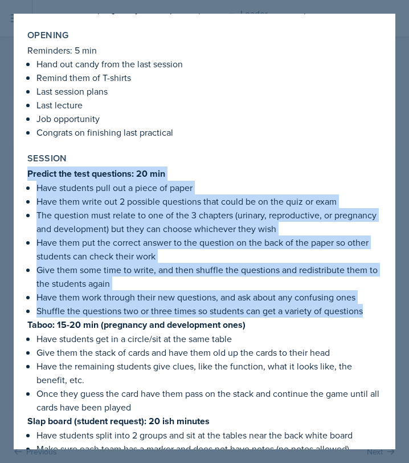
drag, startPoint x: 28, startPoint y: 174, endPoint x: 372, endPoint y: 312, distance: 371.0
click at [372, 312] on div "Predict the test questions: 20 min Have students pull out a piece of paper Have…" at bounding box center [204, 365] width 355 height 399
copy div "Predict the test questions: 20 min Have students pull out a piece of paper Have…"
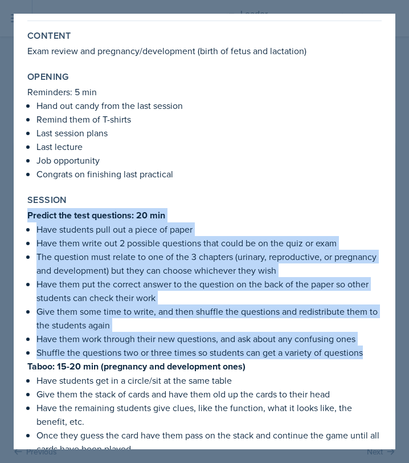
scroll to position [40, 0]
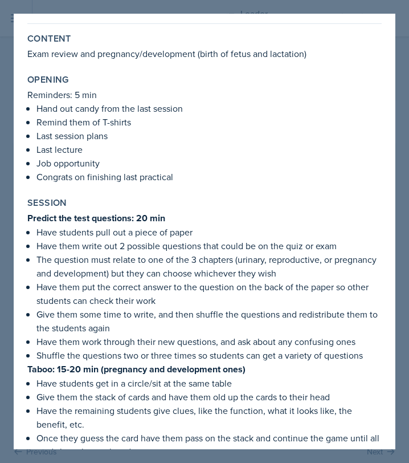
click at [401, 26] on div at bounding box center [204, 231] width 409 height 463
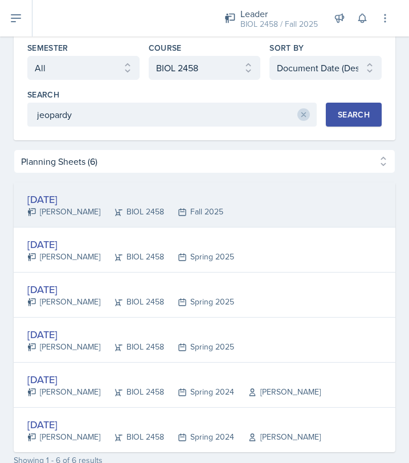
scroll to position [0, 0]
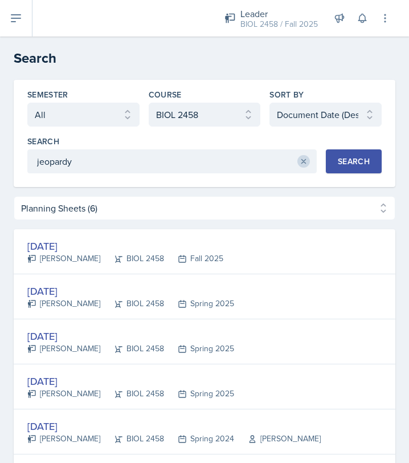
click at [303, 160] on icon at bounding box center [304, 162] width 4 height 4
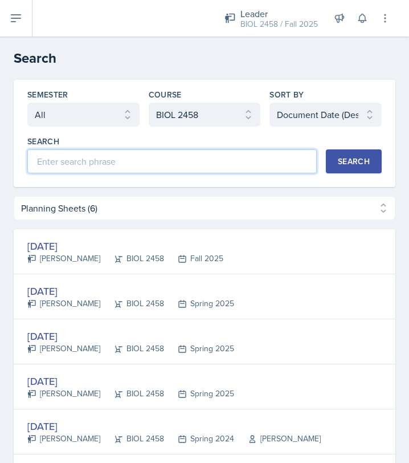
click at [249, 172] on input at bounding box center [172, 161] width 290 height 24
type input "blood"
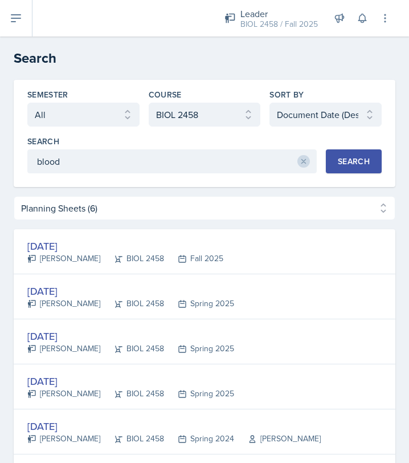
click at [358, 165] on div "Search" at bounding box center [354, 161] width 32 height 9
click at [342, 168] on button "Search" at bounding box center [354, 161] width 56 height 24
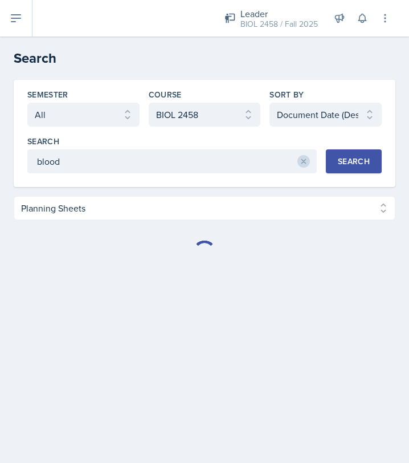
select select "Planning Sheets (33)"
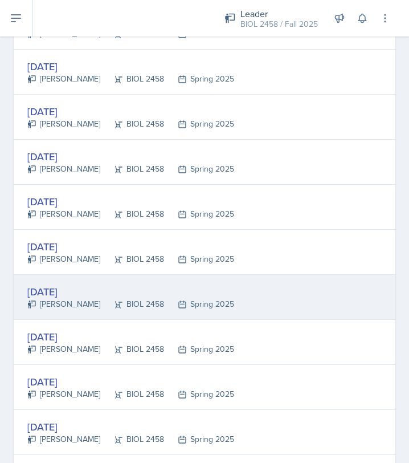
scroll to position [331, 0]
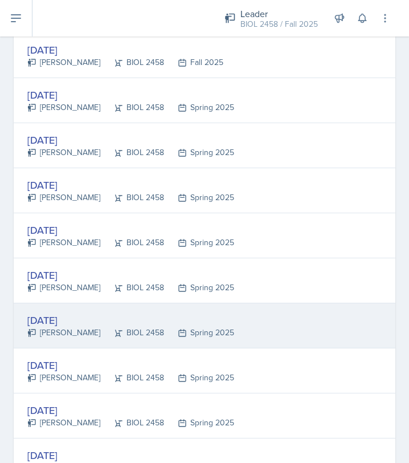
click at [66, 322] on div "Apr 1st, 2025" at bounding box center [130, 319] width 207 height 15
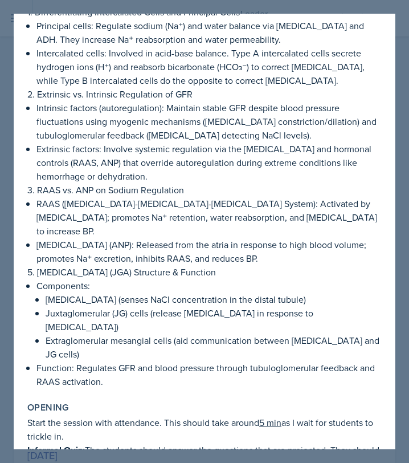
scroll to position [0, 0]
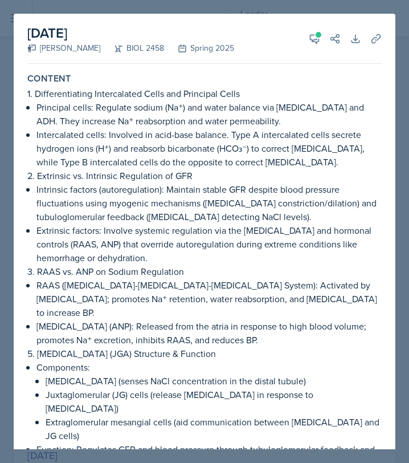
click at [399, 34] on div at bounding box center [204, 231] width 409 height 463
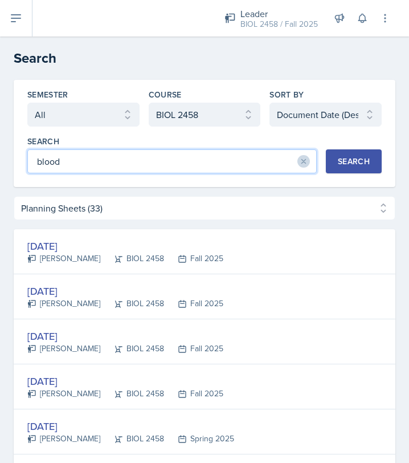
click at [235, 165] on input "blood" at bounding box center [172, 161] width 290 height 24
type input "b"
type input "heart"
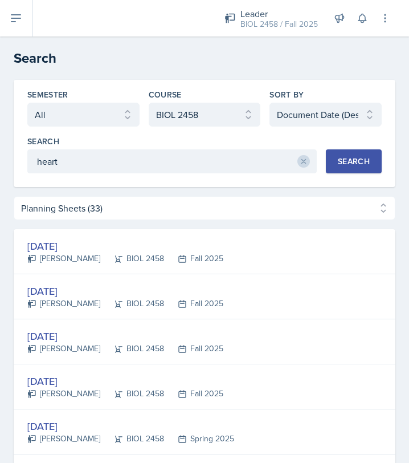
click at [349, 159] on div "Search" at bounding box center [354, 161] width 32 height 9
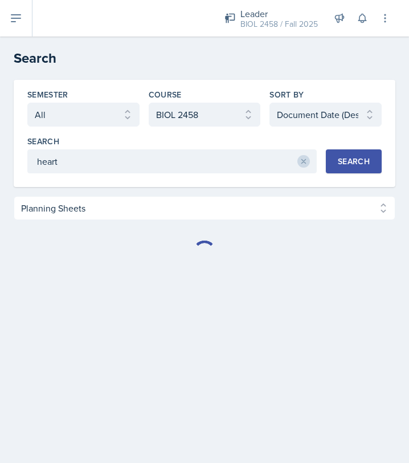
select select "Planning Sheets (17)"
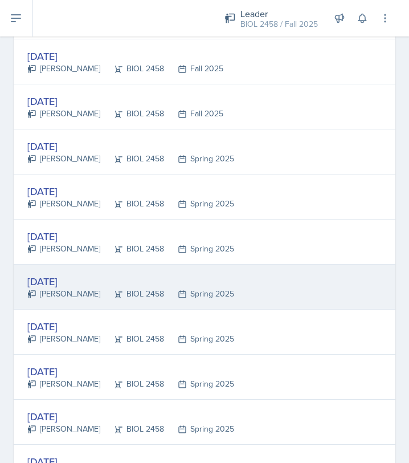
scroll to position [277, 0]
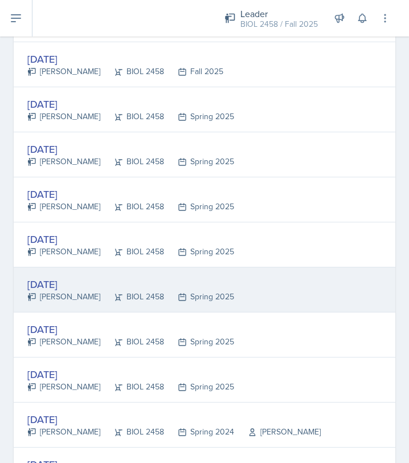
click at [71, 287] on div "Feb 10th, 2025" at bounding box center [130, 284] width 207 height 15
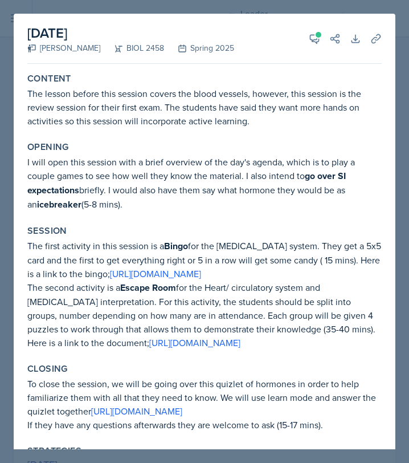
click at [404, 72] on div at bounding box center [204, 231] width 409 height 463
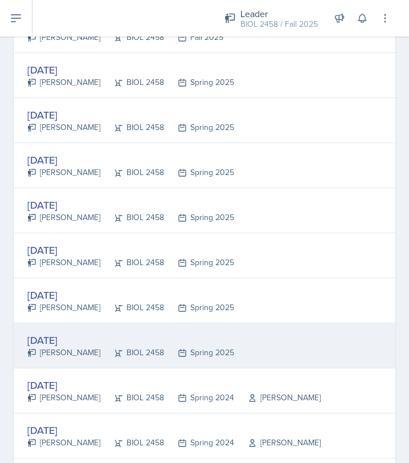
scroll to position [293, 0]
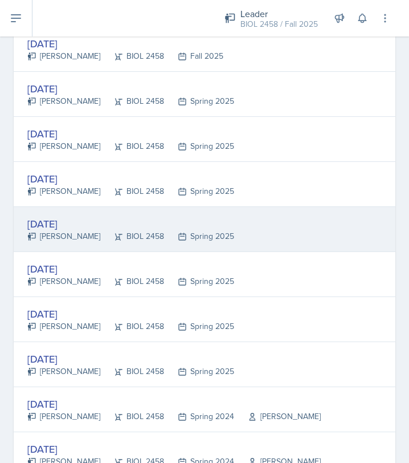
click at [84, 225] on div "Apr 1st, 2025" at bounding box center [130, 223] width 207 height 15
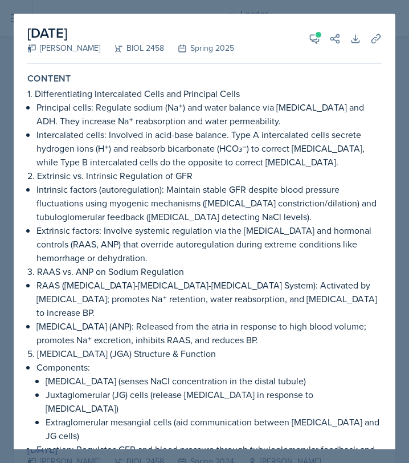
click at [401, 112] on div at bounding box center [204, 231] width 409 height 463
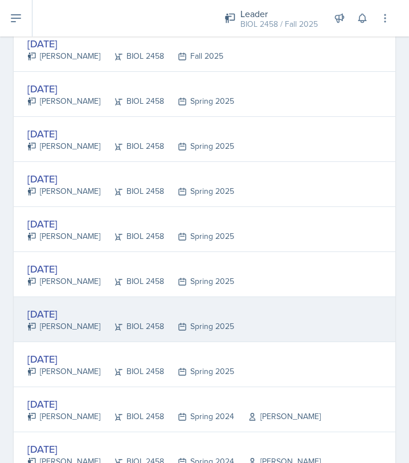
click at [89, 316] on div "Feb 5th, 2025" at bounding box center [130, 313] width 207 height 15
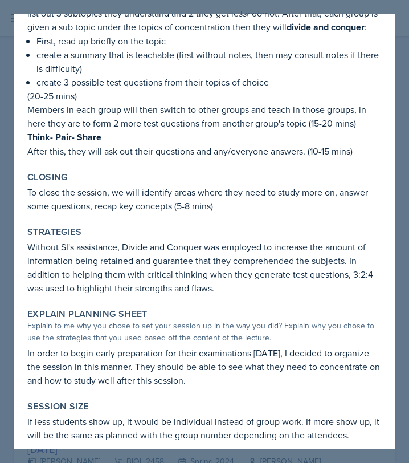
scroll to position [276, 0]
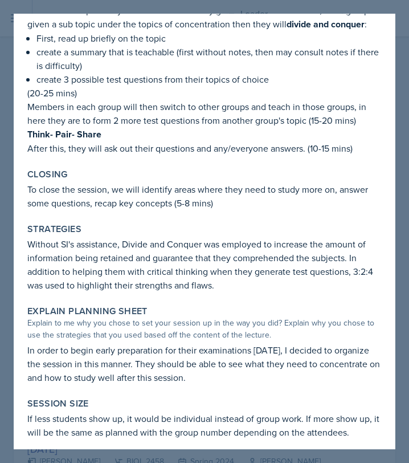
click at [400, 161] on div at bounding box center [204, 231] width 409 height 463
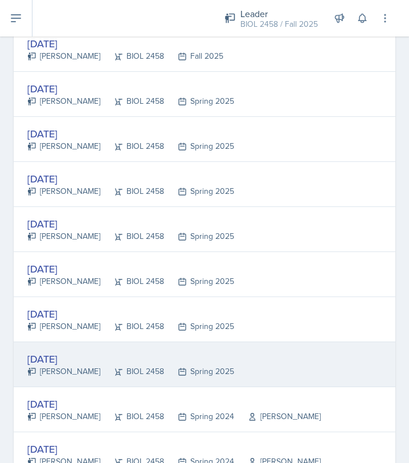
click at [190, 354] on div "Jan 29th, 2025" at bounding box center [130, 358] width 207 height 15
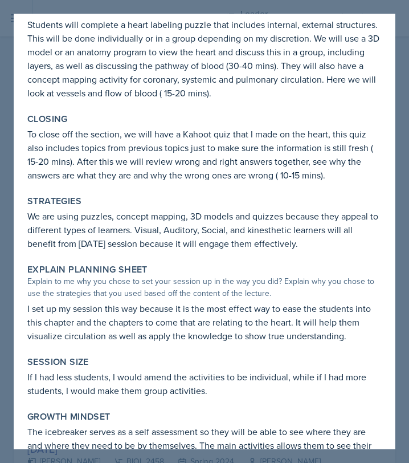
scroll to position [210, 0]
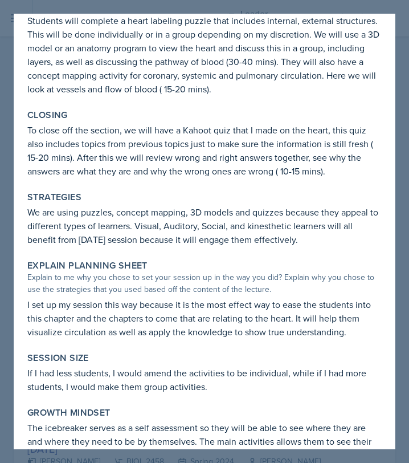
click at [399, 166] on div at bounding box center [204, 231] width 409 height 463
